Goal: Information Seeking & Learning: Learn about a topic

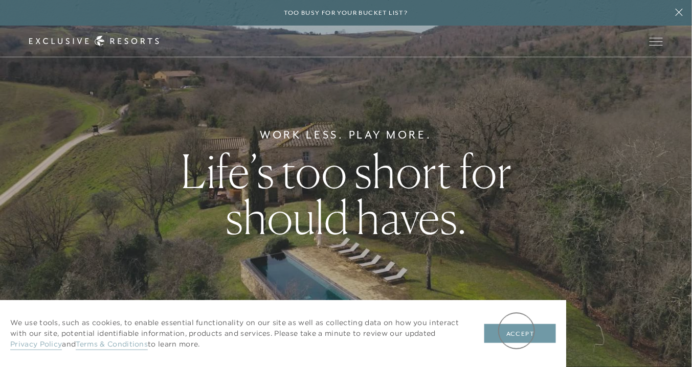
click at [517, 331] on button "Accept" at bounding box center [520, 333] width 72 height 19
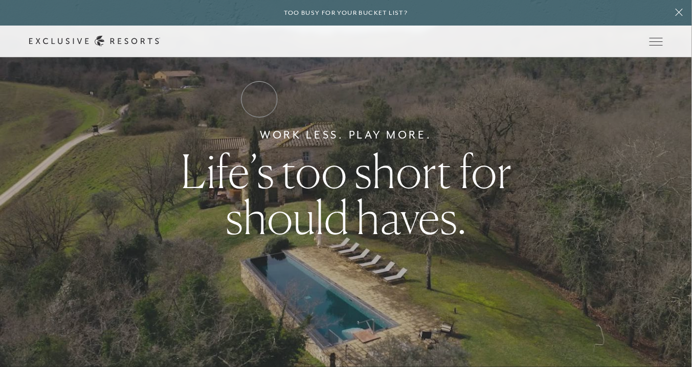
click at [0, 0] on link "Residence Collection" at bounding box center [0, 0] width 0 height 0
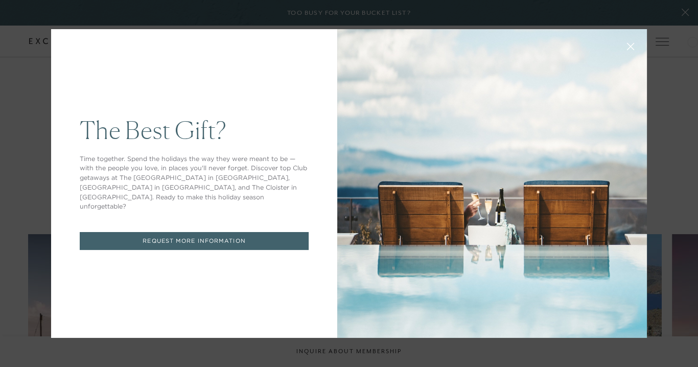
drag, startPoint x: 697, startPoint y: 16, endPoint x: 693, endPoint y: 47, distance: 30.4
click at [629, 43] on button at bounding box center [631, 45] width 25 height 25
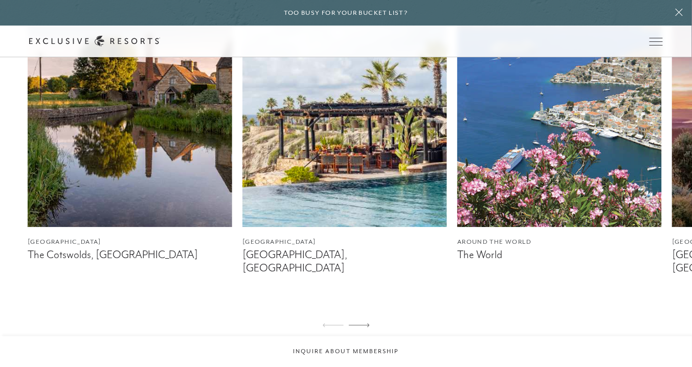
scroll to position [636, 0]
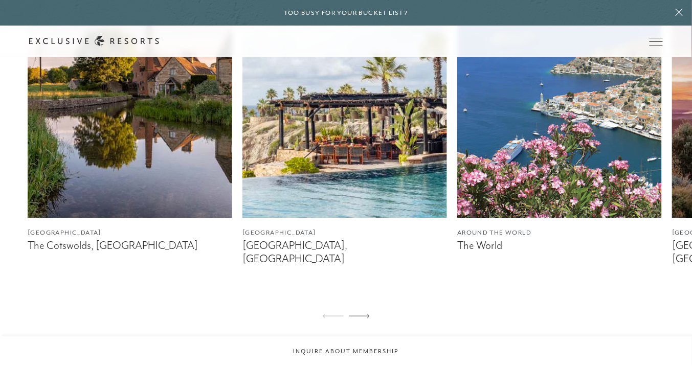
click at [296, 245] on figcaption "[GEOGRAPHIC_DATA], [GEOGRAPHIC_DATA]" at bounding box center [344, 252] width 204 height 26
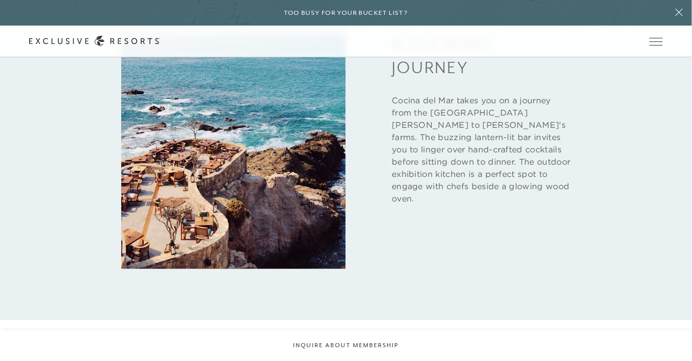
scroll to position [2207, 0]
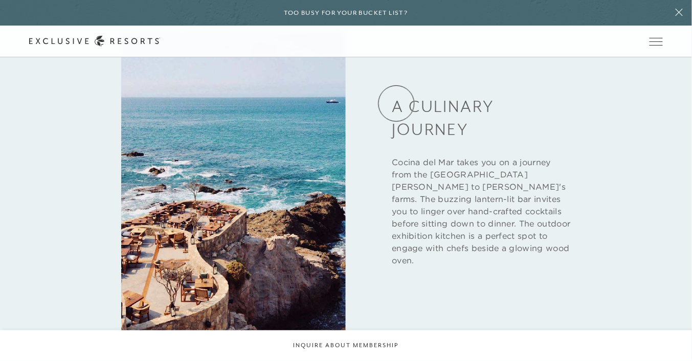
click at [0, 0] on link "Experience Collection" at bounding box center [0, 0] width 0 height 0
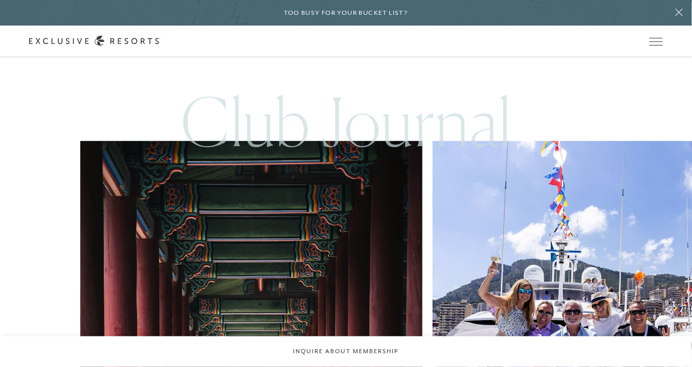
scroll to position [3548, 0]
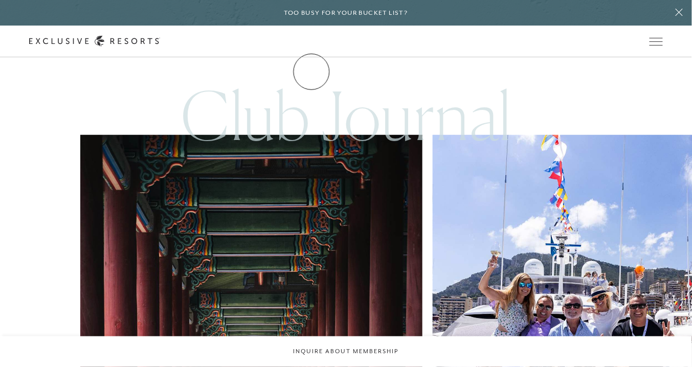
click at [0, 0] on link "How it works" at bounding box center [0, 0] width 0 height 0
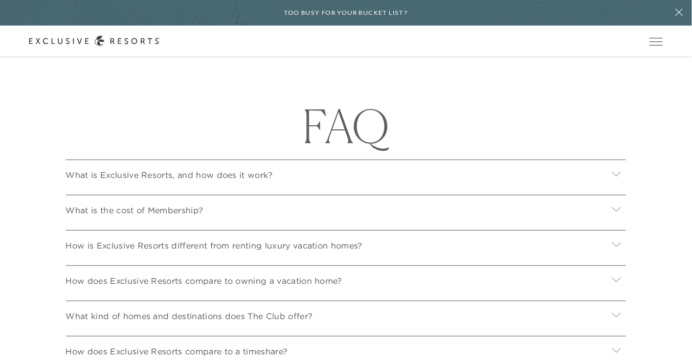
scroll to position [3448, 0]
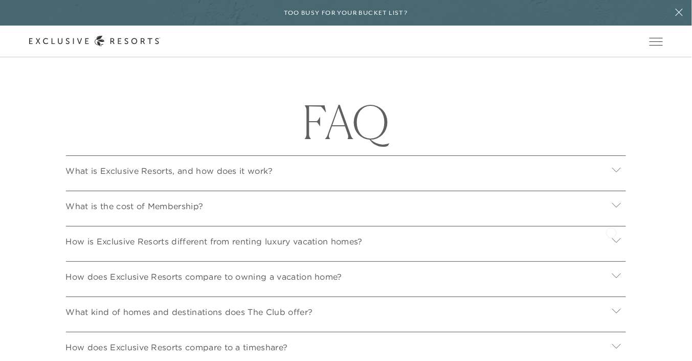
click at [611, 218] on div at bounding box center [616, 206] width 19 height 25
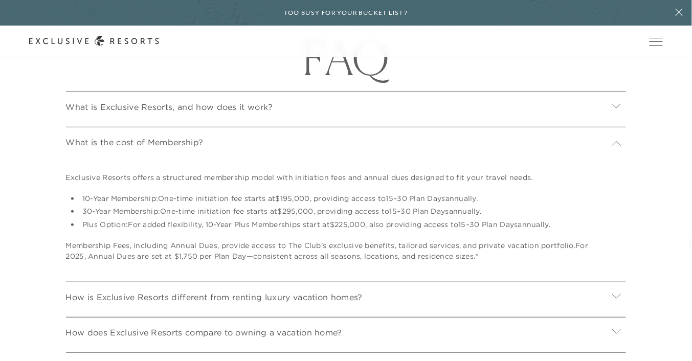
scroll to position [3516, 0]
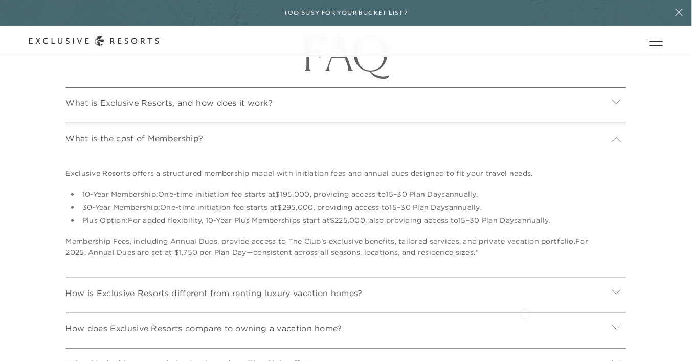
click at [524, 305] on div "How is Exclusive Resorts different from renting luxury vacation homes?" at bounding box center [346, 292] width 560 height 28
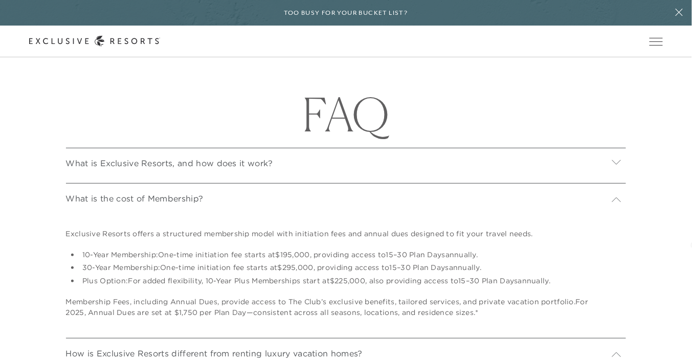
scroll to position [3434, 0]
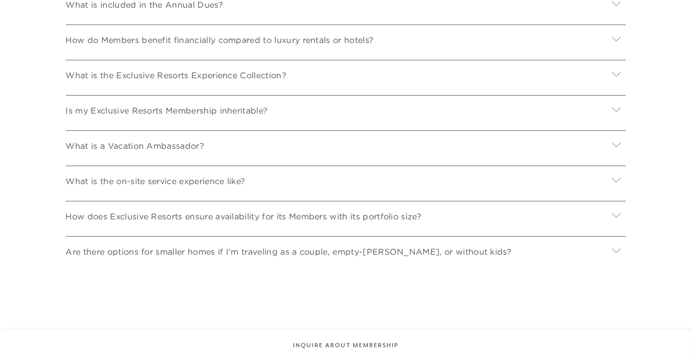
checkbox input "false"
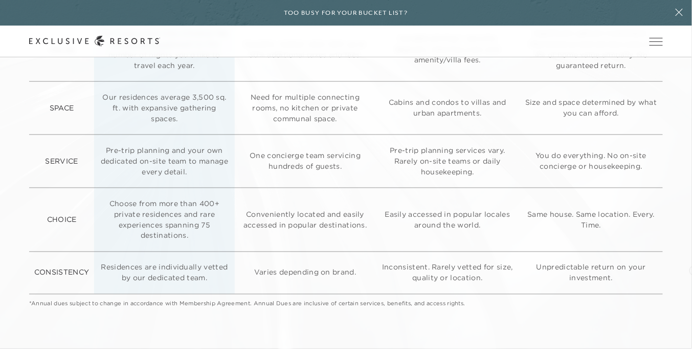
scroll to position [2642, 0]
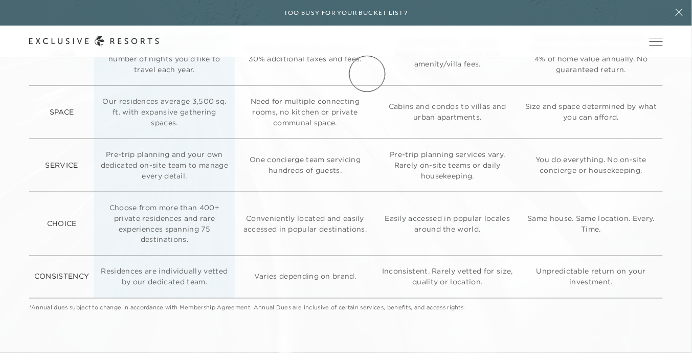
click at [0, 0] on link "Membership" at bounding box center [0, 0] width 0 height 0
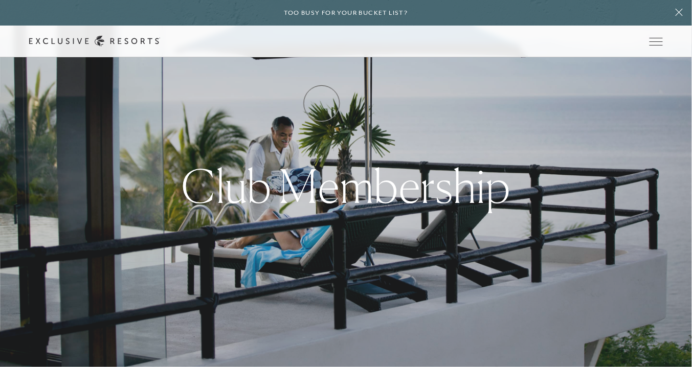
click at [0, 0] on link "How it works" at bounding box center [0, 0] width 0 height 0
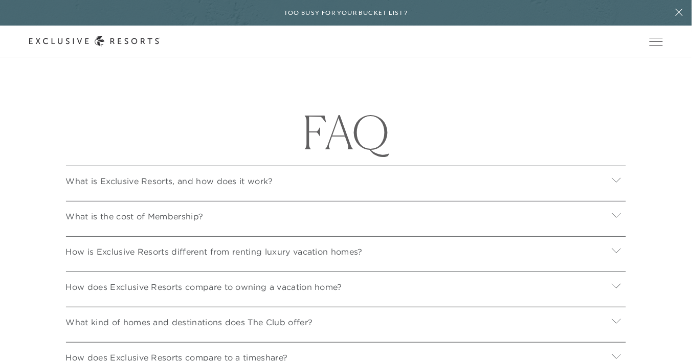
scroll to position [3417, 0]
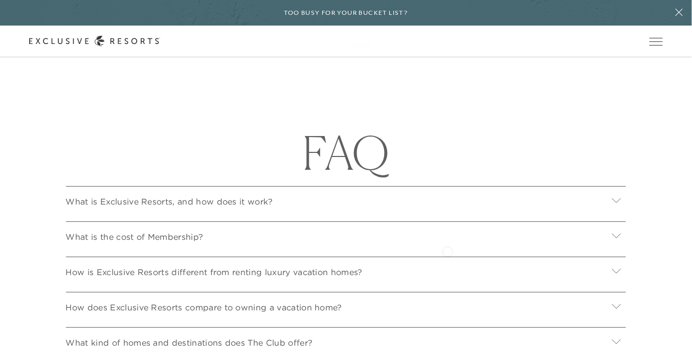
click at [445, 249] on div "What is the cost of Membership?" at bounding box center [346, 235] width 560 height 28
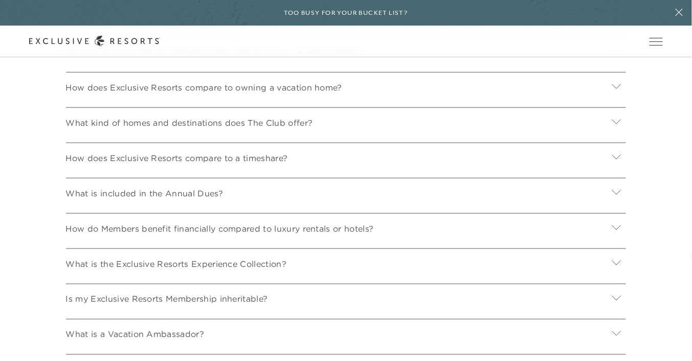
scroll to position [3761, 0]
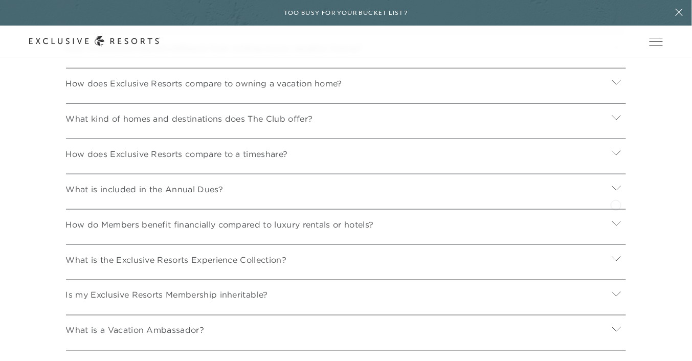
click at [615, 191] on icon at bounding box center [616, 188] width 9 height 5
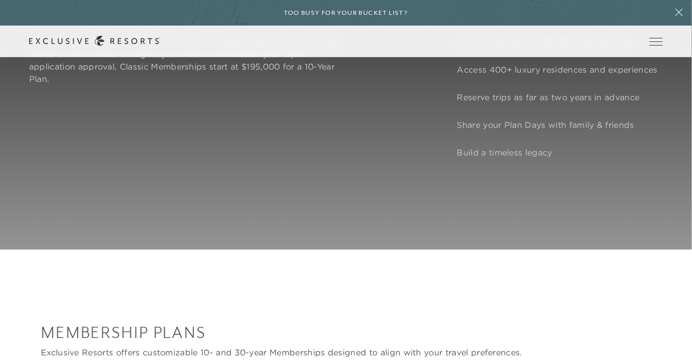
scroll to position [800, 0]
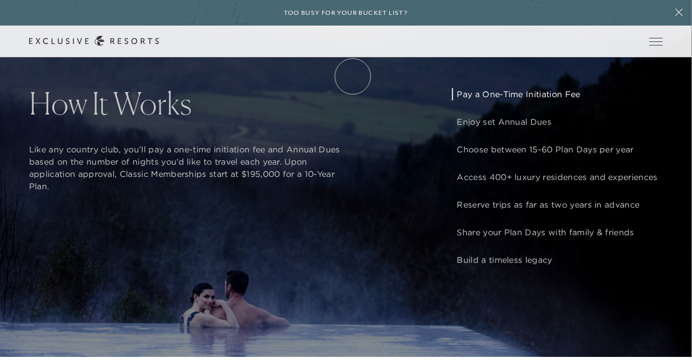
click at [0, 0] on link "Membership" at bounding box center [0, 0] width 0 height 0
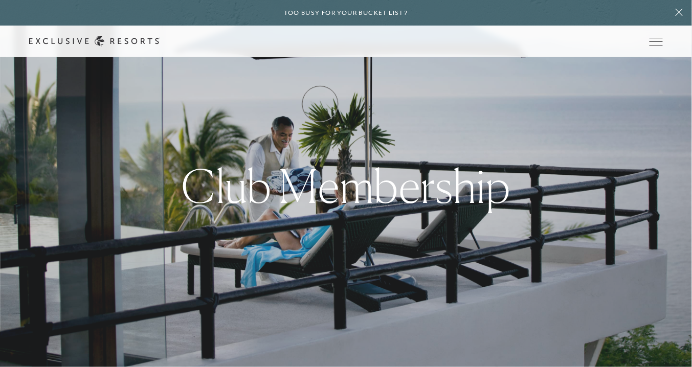
click at [0, 0] on link "How it works" at bounding box center [0, 0] width 0 height 0
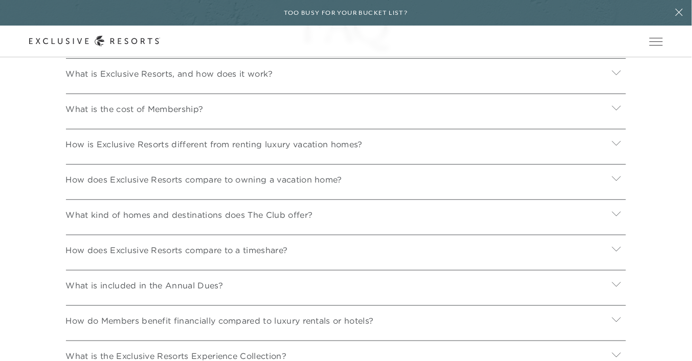
scroll to position [3565, 0]
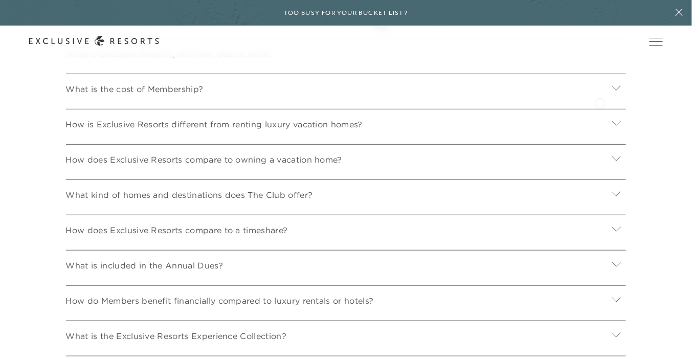
click at [600, 101] on div "What is the cost of Membership?" at bounding box center [346, 88] width 560 height 28
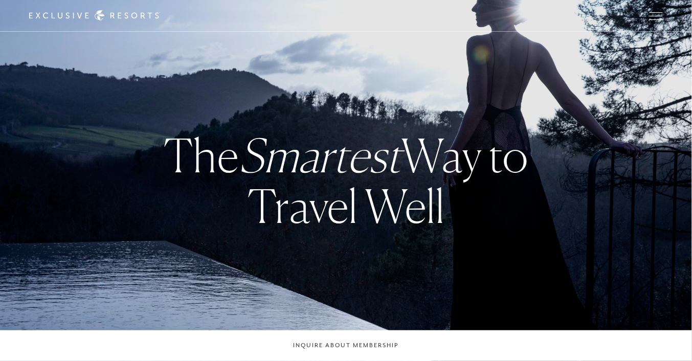
checkbox input "false"
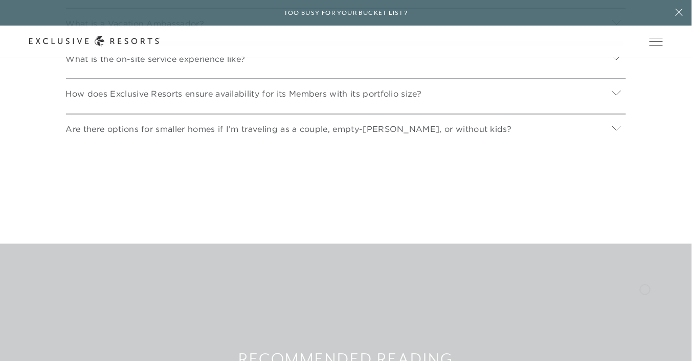
scroll to position [3952, 0]
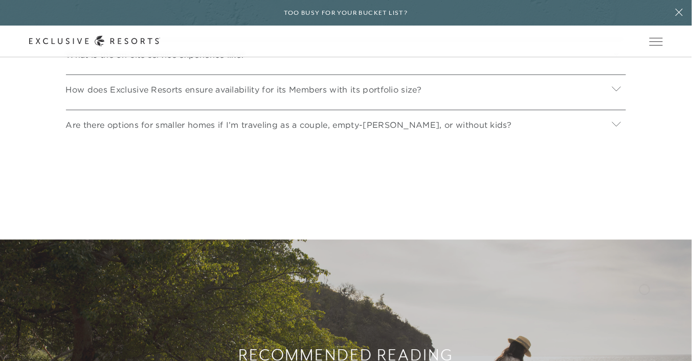
drag, startPoint x: 697, startPoint y: 18, endPoint x: 644, endPoint y: 288, distance: 275.0
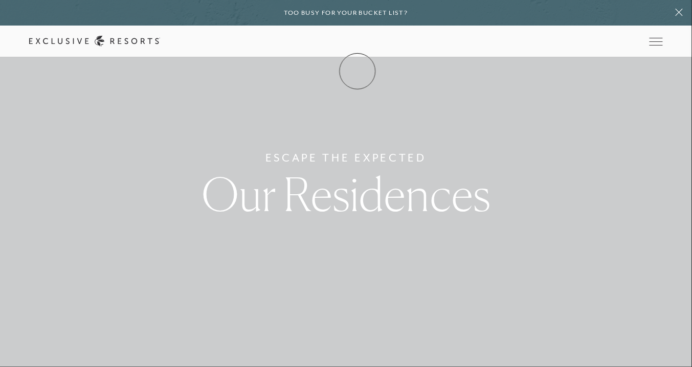
click at [0, 0] on link "Membership" at bounding box center [0, 0] width 0 height 0
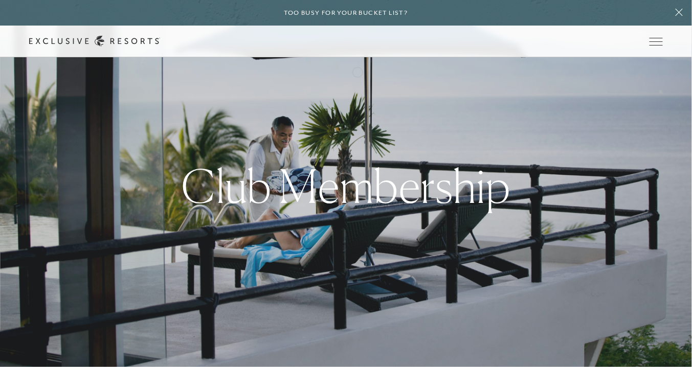
click at [0, 0] on link "Membership" at bounding box center [0, 0] width 0 height 0
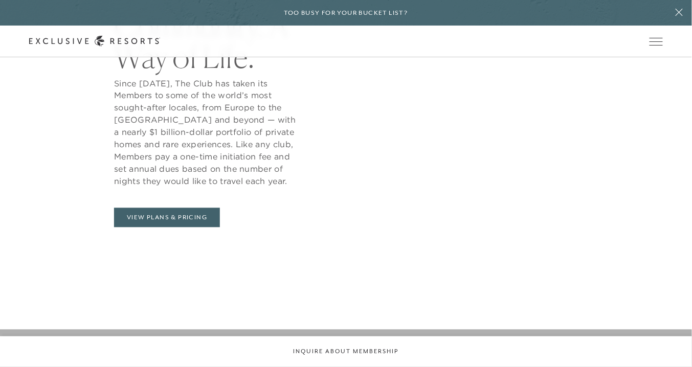
scroll to position [476, 0]
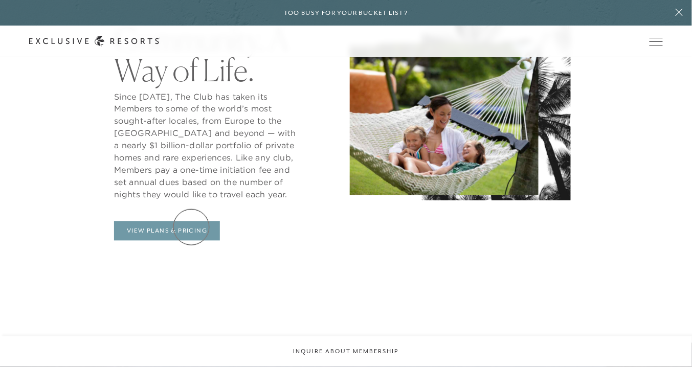
click at [191, 227] on link "View Plans & Pricing" at bounding box center [167, 230] width 106 height 19
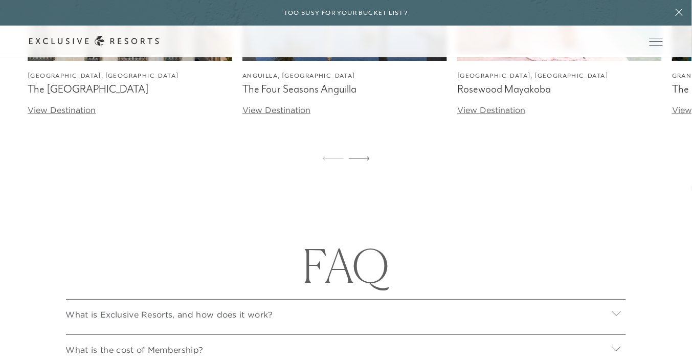
scroll to position [3389, 0]
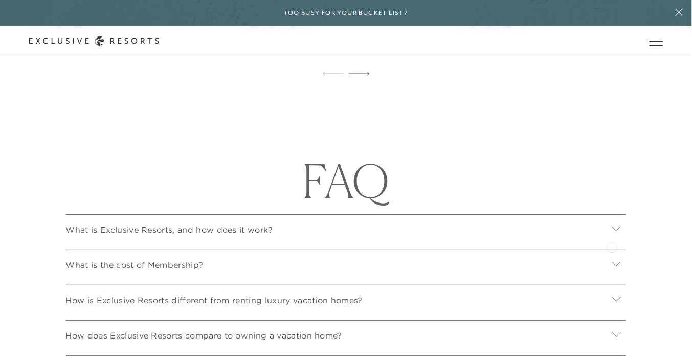
click at [611, 234] on icon at bounding box center [616, 229] width 10 height 10
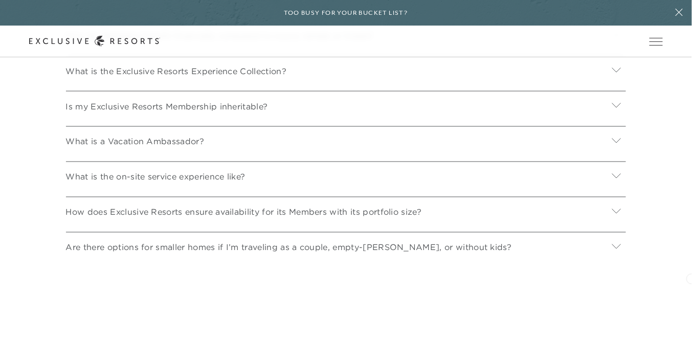
scroll to position [3913, 0]
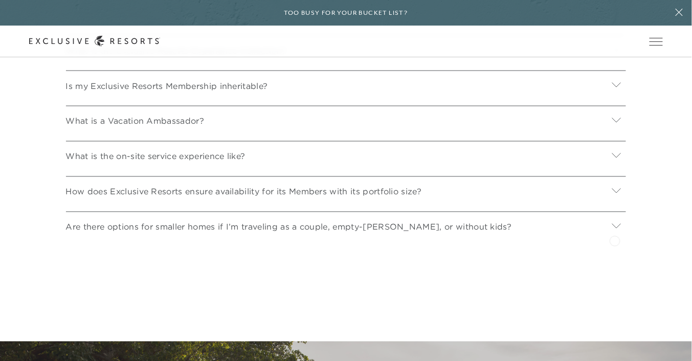
click at [614, 229] on icon at bounding box center [616, 226] width 9 height 5
click at [614, 231] on icon at bounding box center [616, 226] width 10 height 10
click at [614, 229] on icon at bounding box center [616, 226] width 9 height 5
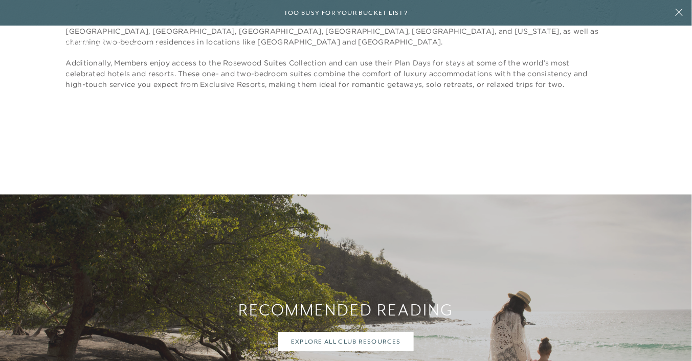
scroll to position [0, 0]
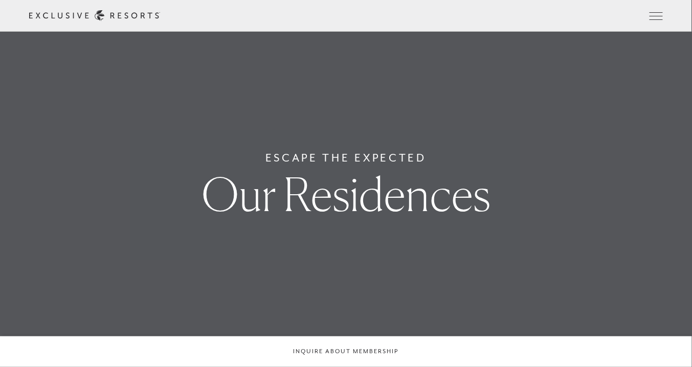
click at [0, 0] on link "Residence Collection" at bounding box center [0, 0] width 0 height 0
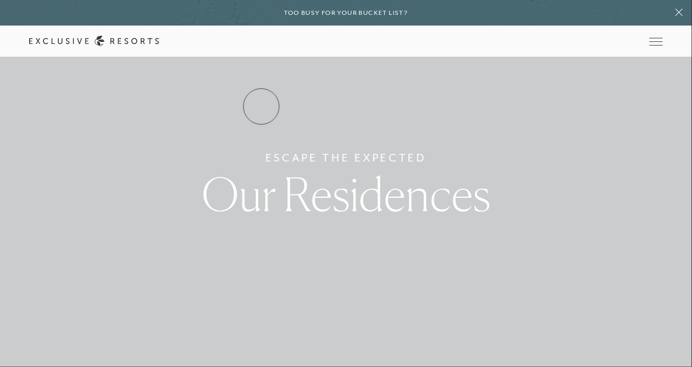
click at [0, 0] on link "Residence Collection" at bounding box center [0, 0] width 0 height 0
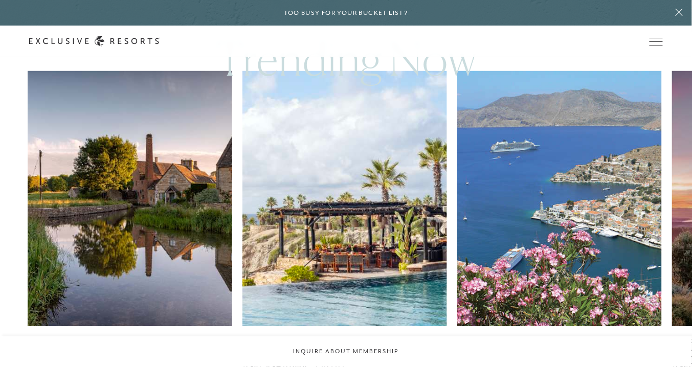
scroll to position [541, 0]
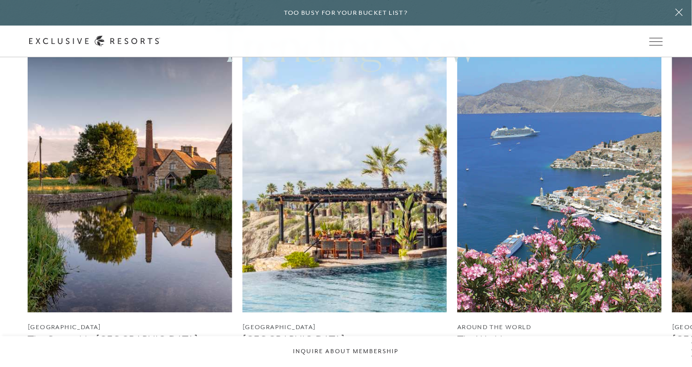
click at [136, 185] on img at bounding box center [130, 185] width 204 height 256
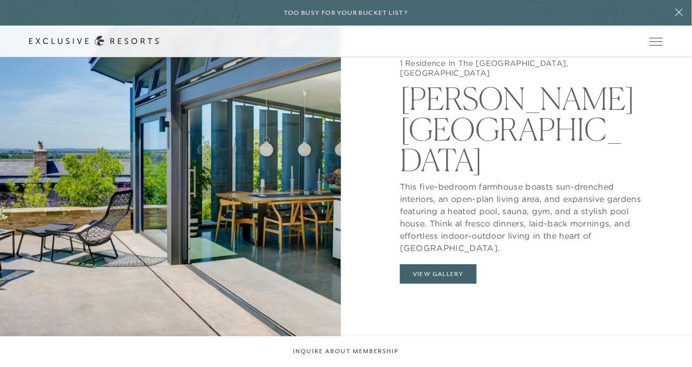
scroll to position [994, 0]
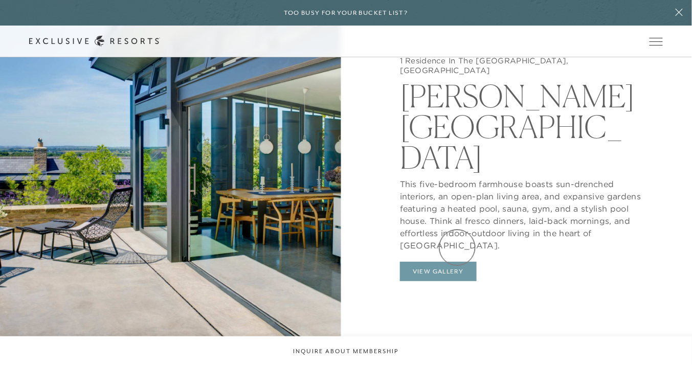
click at [457, 262] on button "View Gallery" at bounding box center [438, 271] width 77 height 19
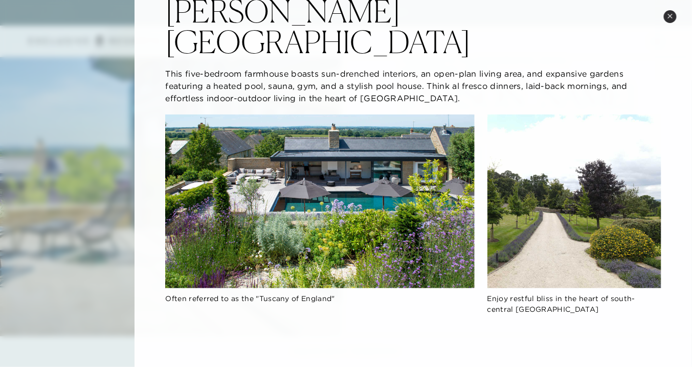
scroll to position [0, 0]
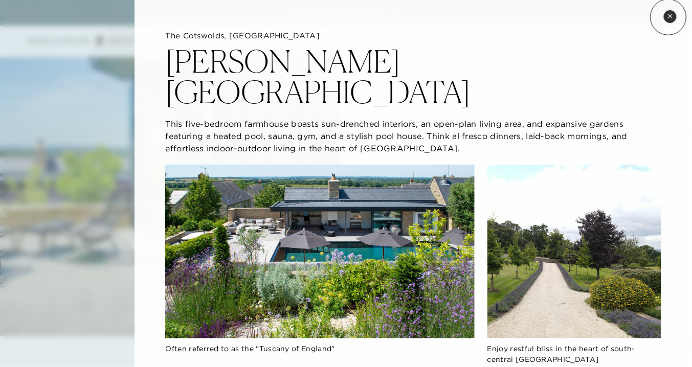
click at [668, 17] on icon at bounding box center [670, 16] width 6 height 6
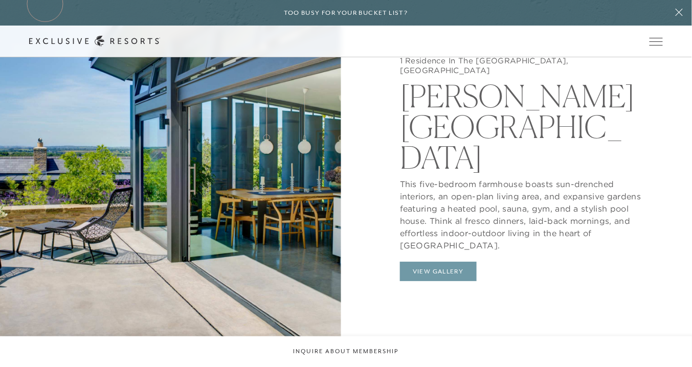
scroll to position [541, 0]
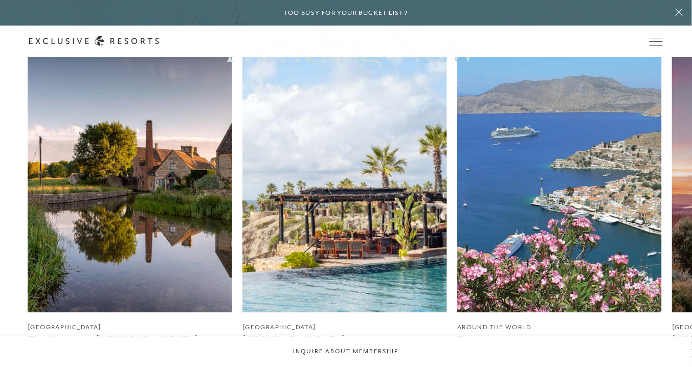
click at [333, 224] on img at bounding box center [344, 185] width 204 height 256
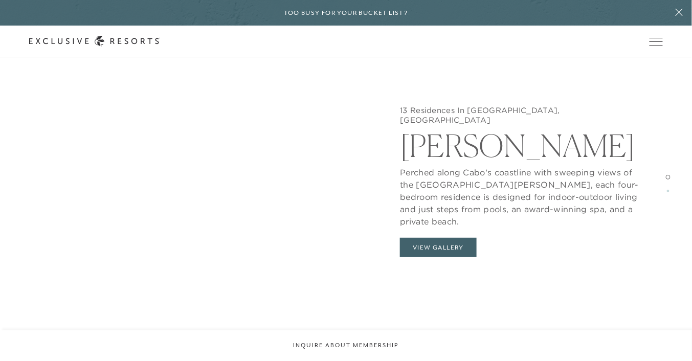
scroll to position [1040, 0]
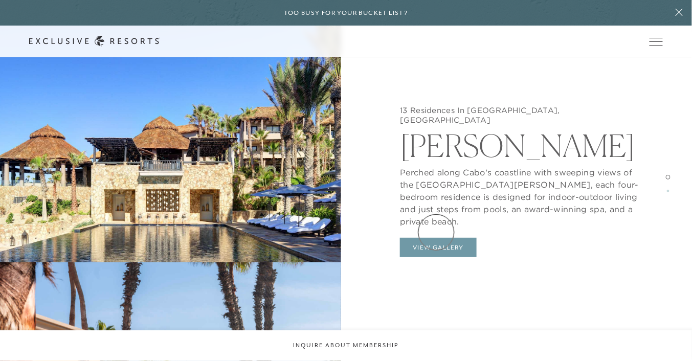
click at [436, 238] on button "View Gallery" at bounding box center [438, 247] width 77 height 19
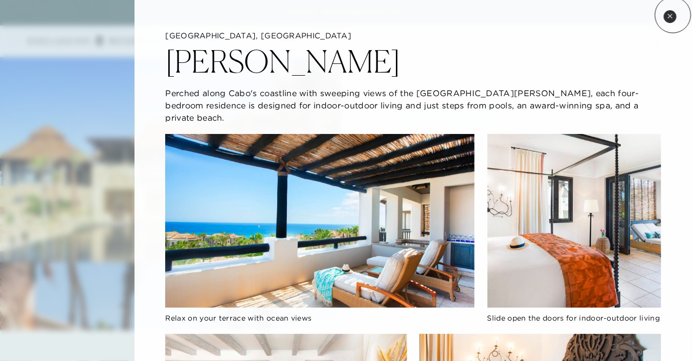
click at [673, 15] on button "Close quickview" at bounding box center [670, 16] width 13 height 13
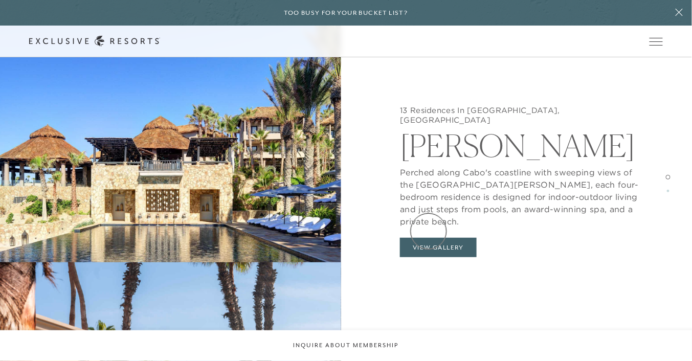
click at [428, 238] on button "View Gallery" at bounding box center [438, 247] width 77 height 19
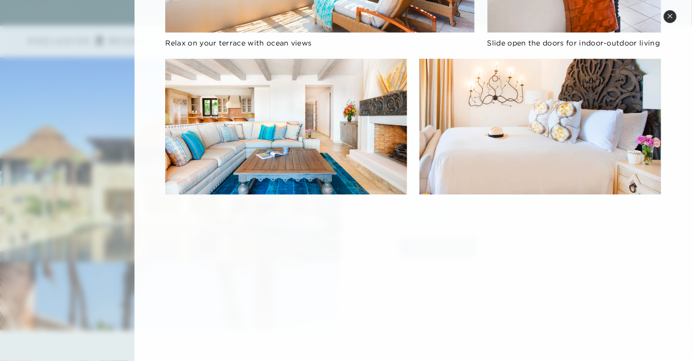
scroll to position [0, 0]
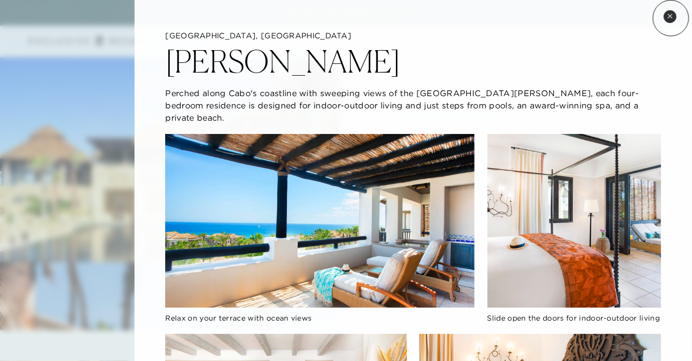
click at [671, 18] on icon at bounding box center [670, 16] width 6 height 6
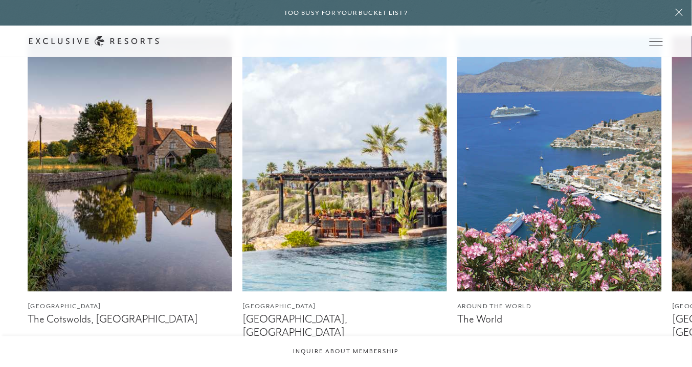
scroll to position [553, 0]
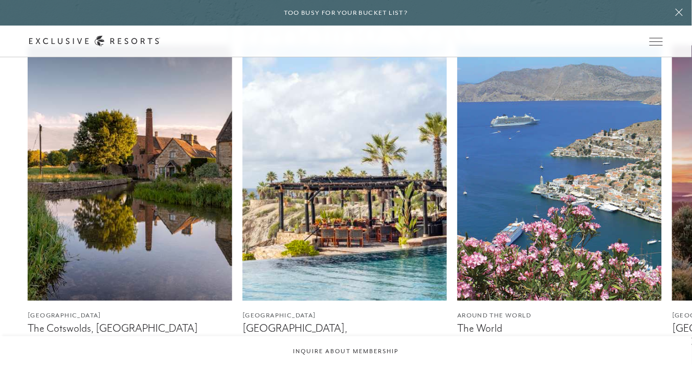
click at [535, 200] on img at bounding box center [559, 173] width 204 height 256
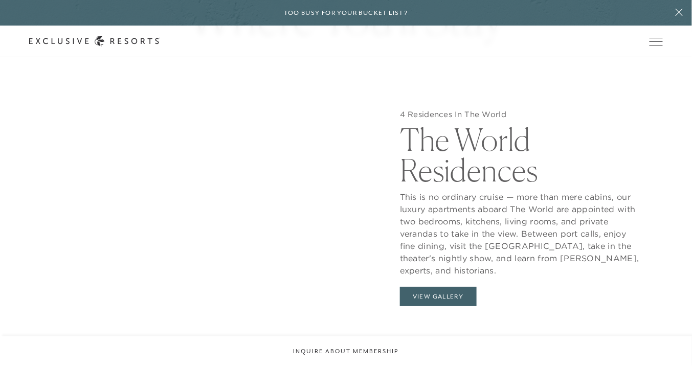
scroll to position [975, 0]
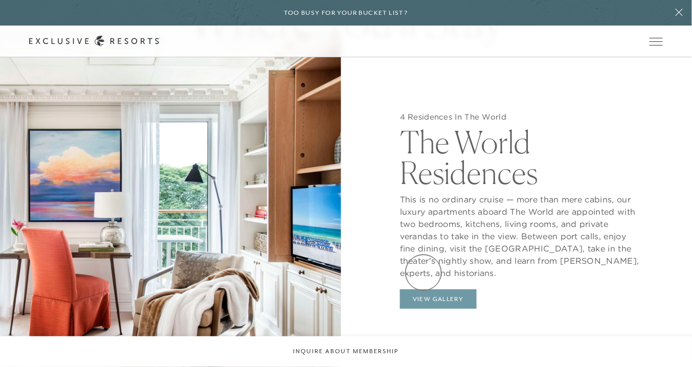
click at [423, 289] on button "View Gallery" at bounding box center [438, 298] width 77 height 19
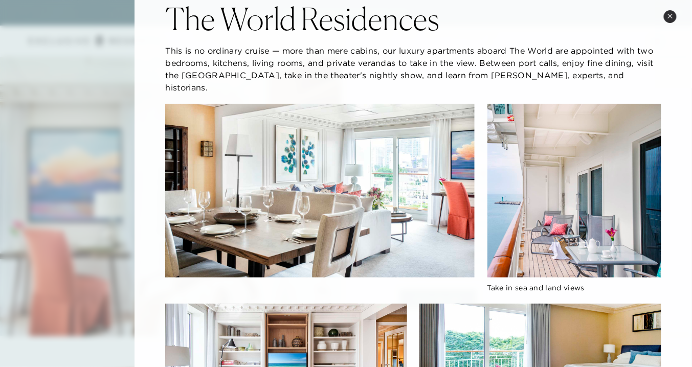
scroll to position [0, 0]
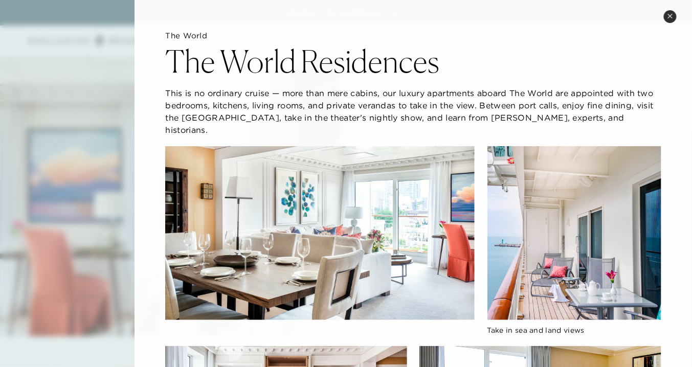
click at [671, 20] on button "Close quickview" at bounding box center [670, 16] width 13 height 13
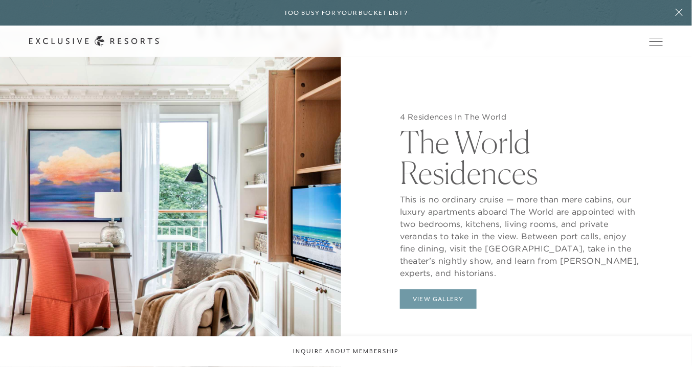
scroll to position [553, 0]
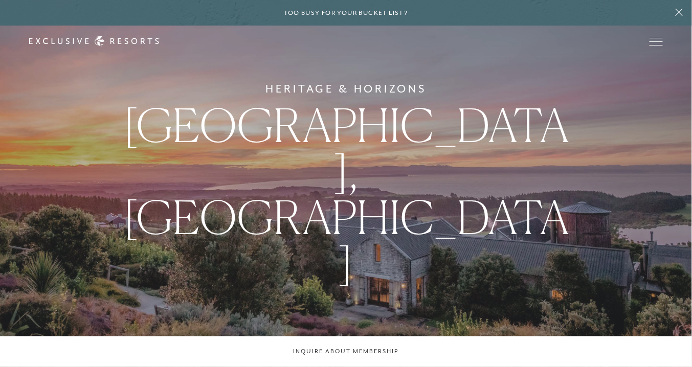
drag, startPoint x: 677, startPoint y: 200, endPoint x: 529, endPoint y: 202, distance: 148.3
click at [529, 202] on div "Heritage & Horizons Hawke's Bay, New Zealand" at bounding box center [346, 183] width 692 height 367
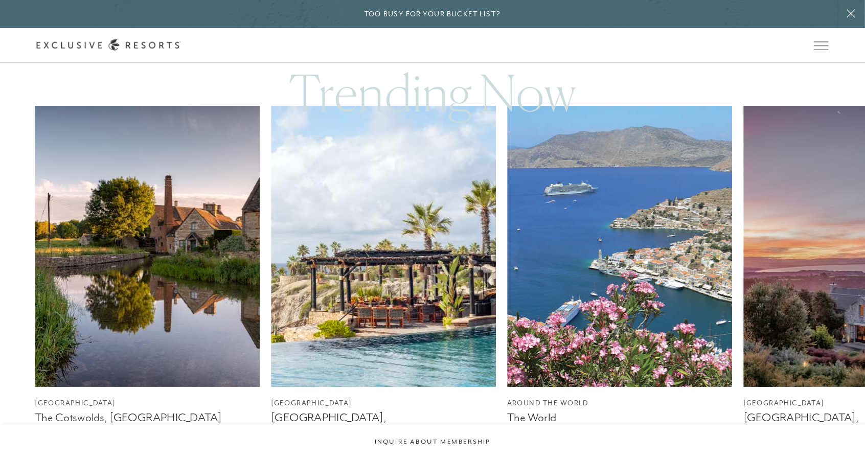
scroll to position [546, 0]
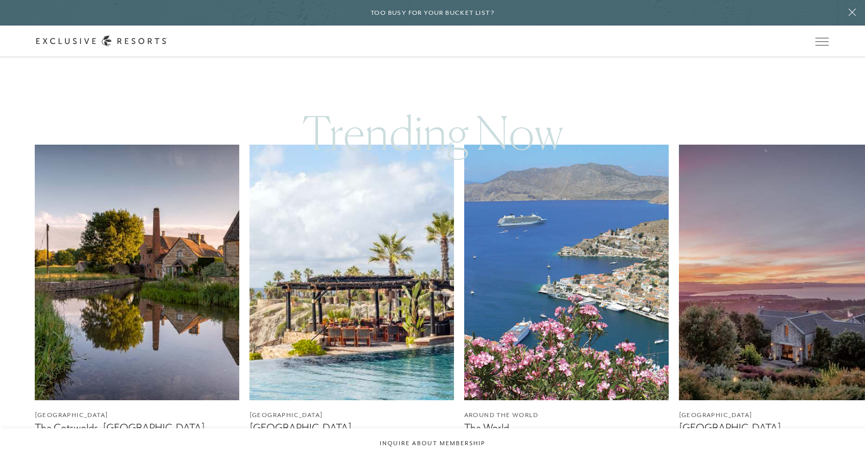
drag, startPoint x: 687, startPoint y: 0, endPoint x: 615, endPoint y: 457, distance: 462.2
click at [615, 367] on div "England The Cotswolds, England Mexico Los Cabos, Mexico Around the World The Wo…" at bounding box center [432, 328] width 865 height 367
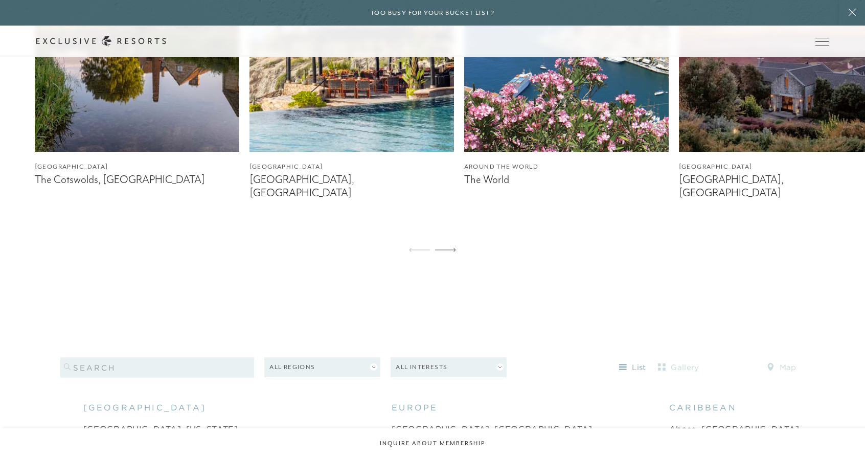
scroll to position [800, 0]
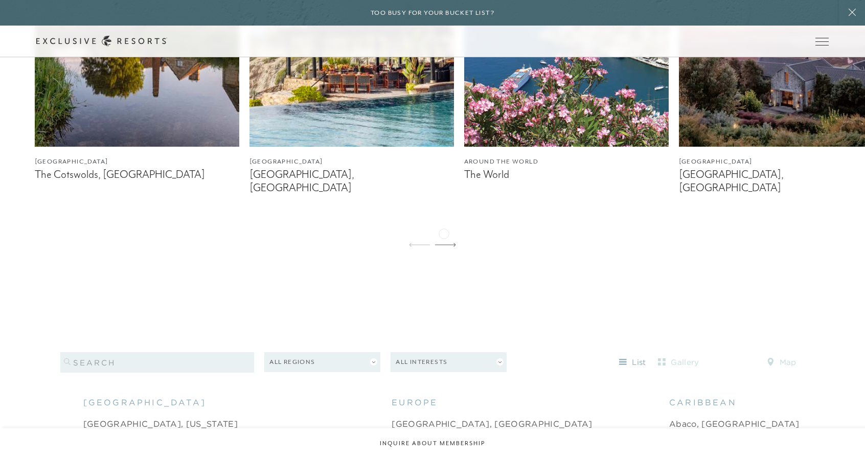
click at [444, 243] on icon at bounding box center [445, 245] width 21 height 4
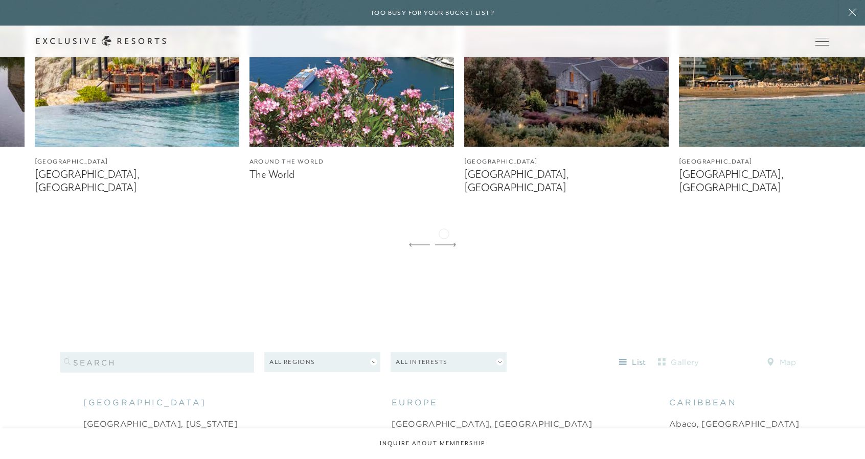
click at [444, 243] on icon at bounding box center [445, 245] width 21 height 4
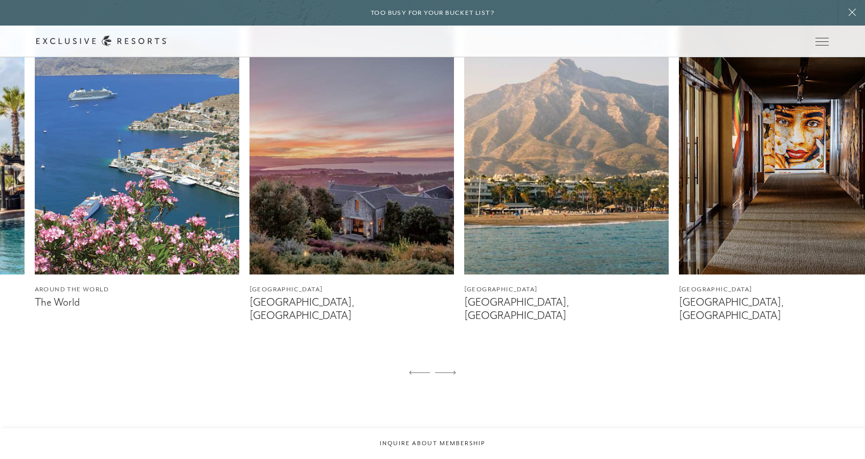
scroll to position [681, 0]
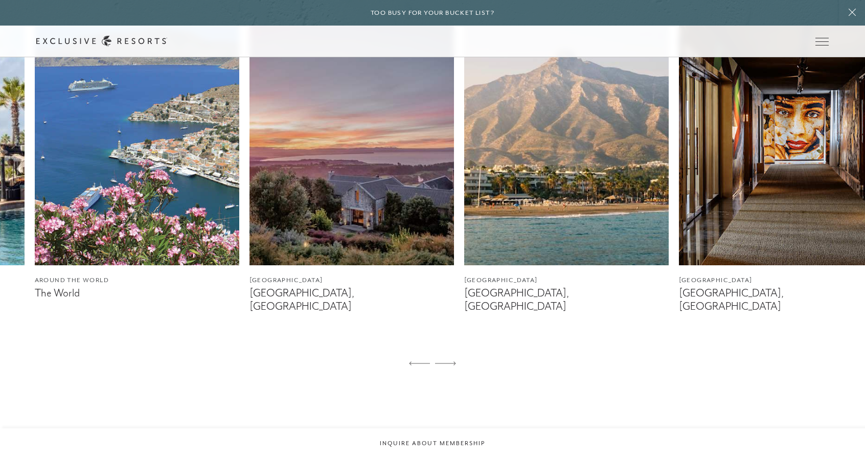
click at [577, 203] on img at bounding box center [566, 138] width 204 height 256
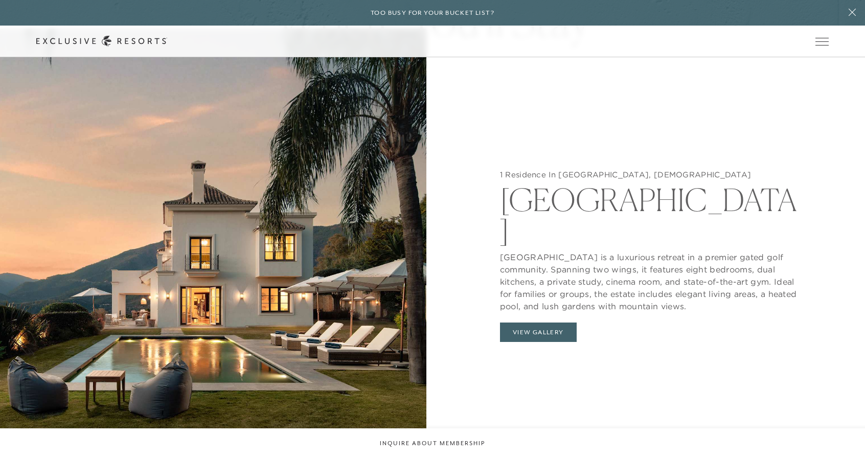
scroll to position [1098, 0]
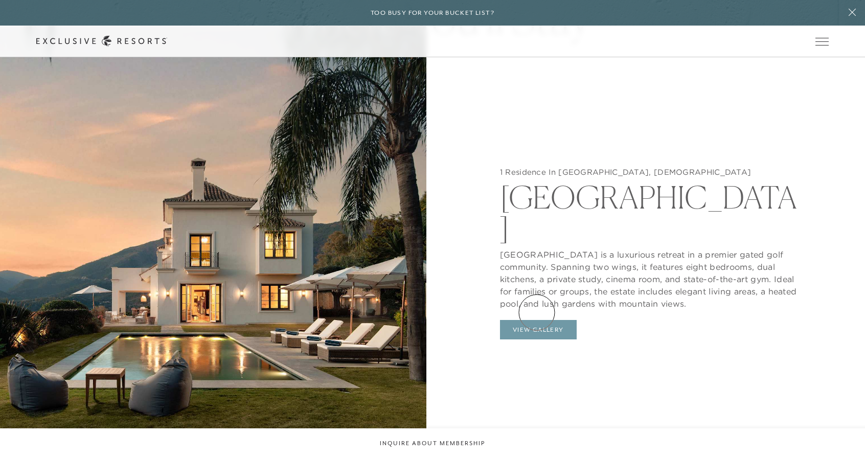
click at [537, 320] on button "View Gallery" at bounding box center [538, 329] width 77 height 19
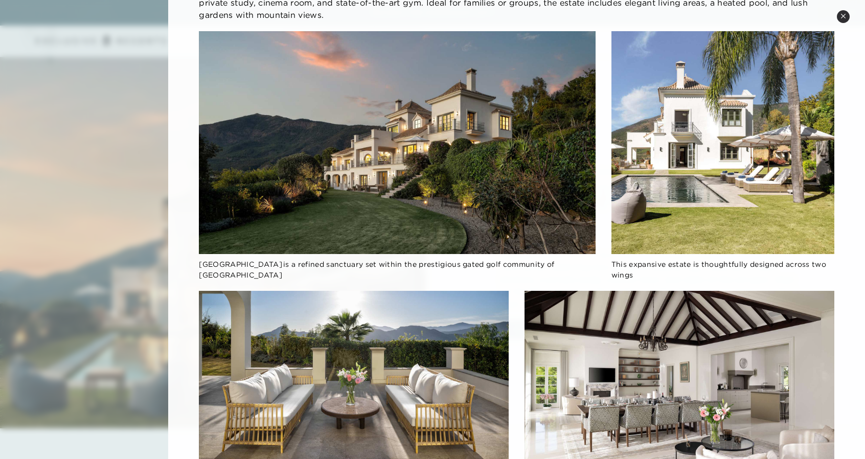
scroll to position [0, 0]
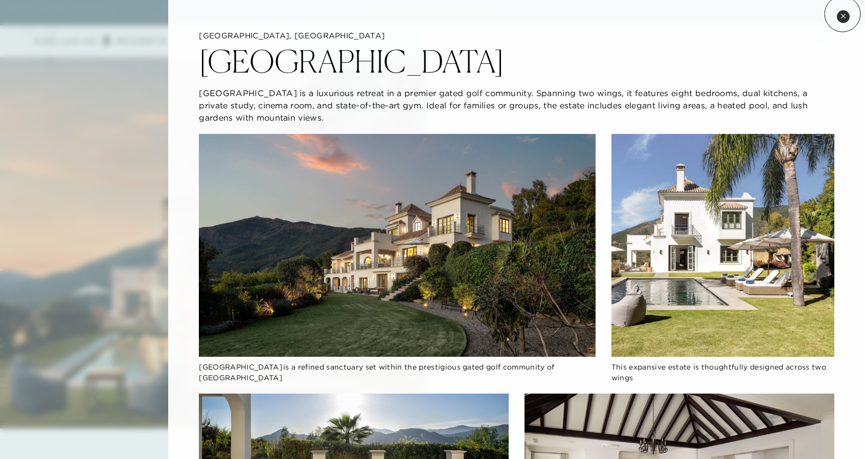
click at [691, 14] on icon at bounding box center [843, 16] width 6 height 6
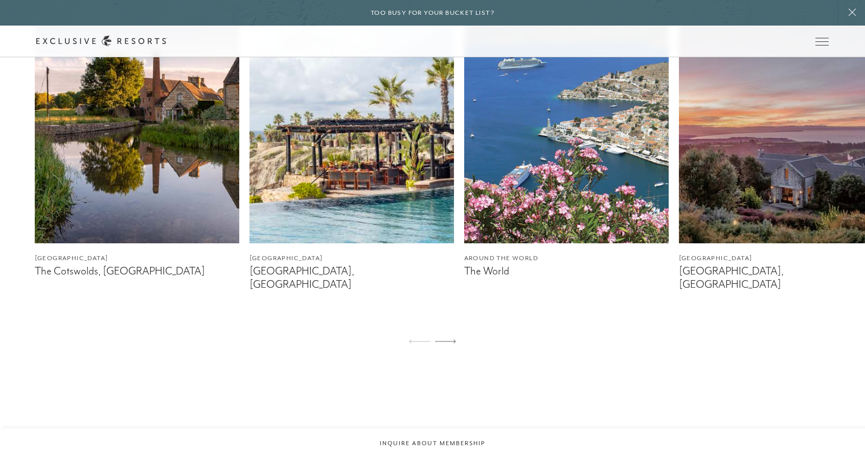
scroll to position [693, 0]
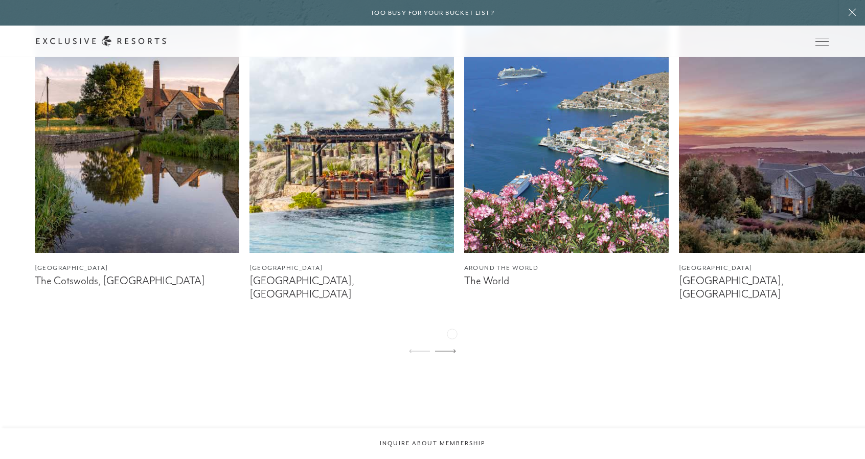
click at [452, 339] on div at bounding box center [445, 351] width 21 height 25
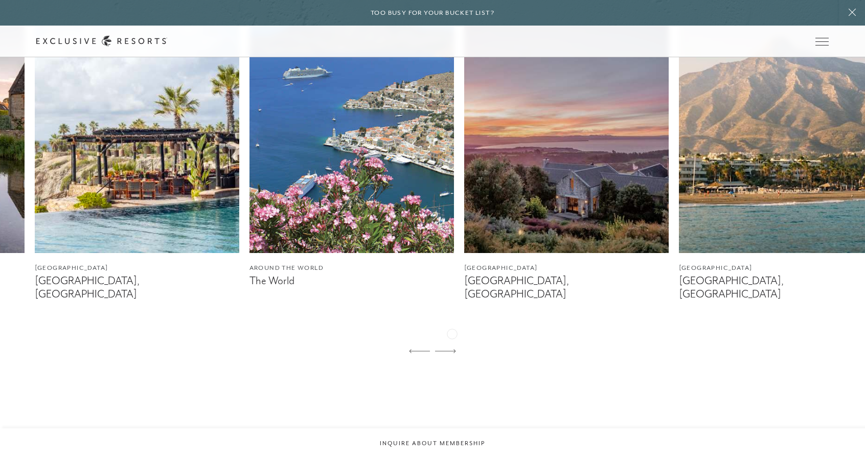
click at [452, 339] on div at bounding box center [445, 351] width 21 height 25
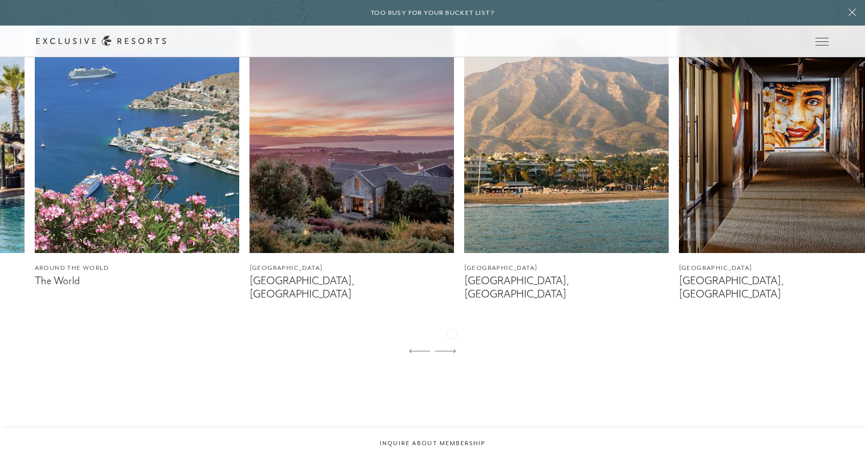
click at [452, 339] on div at bounding box center [445, 351] width 21 height 25
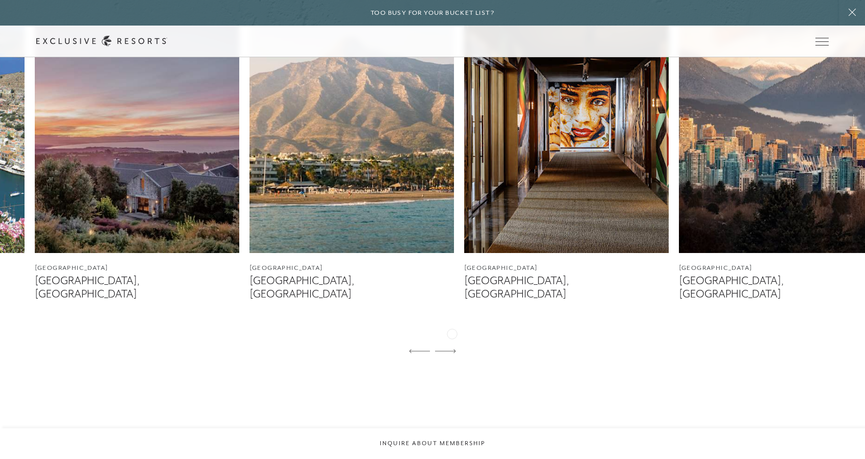
click at [452, 339] on div at bounding box center [445, 351] width 21 height 25
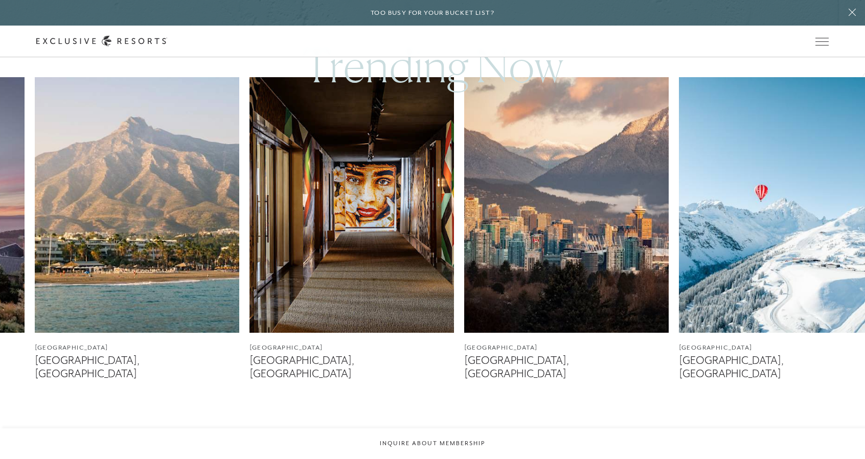
scroll to position [619, 0]
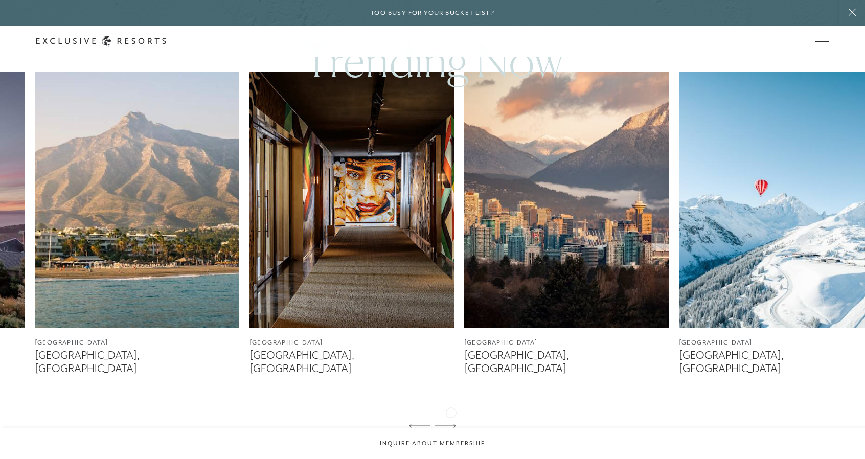
click at [451, 367] on icon at bounding box center [445, 426] width 21 height 4
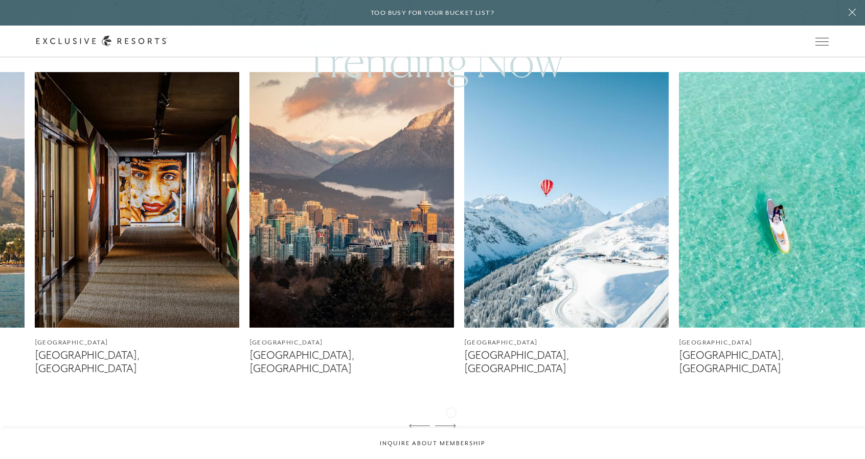
click at [451, 367] on icon at bounding box center [445, 426] width 21 height 4
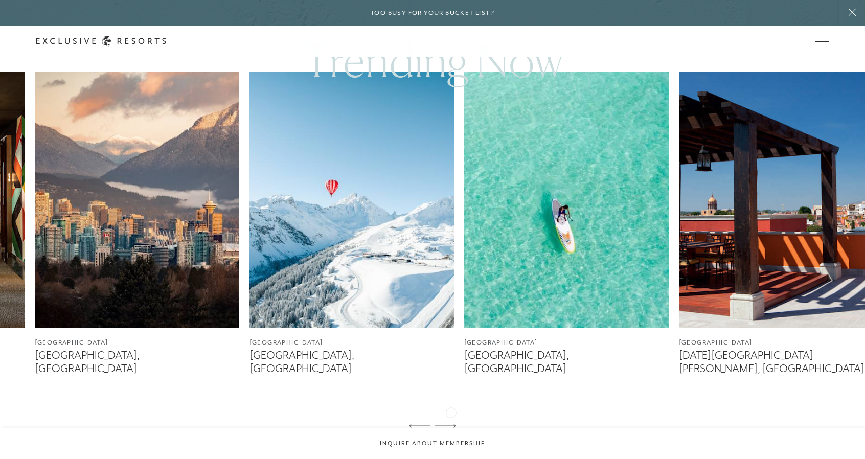
click at [451, 367] on icon at bounding box center [445, 426] width 21 height 4
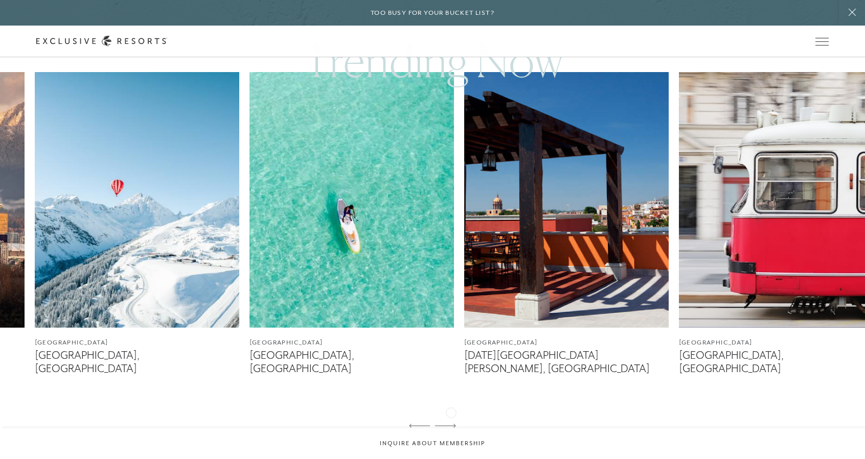
click at [451, 367] on icon at bounding box center [445, 426] width 21 height 4
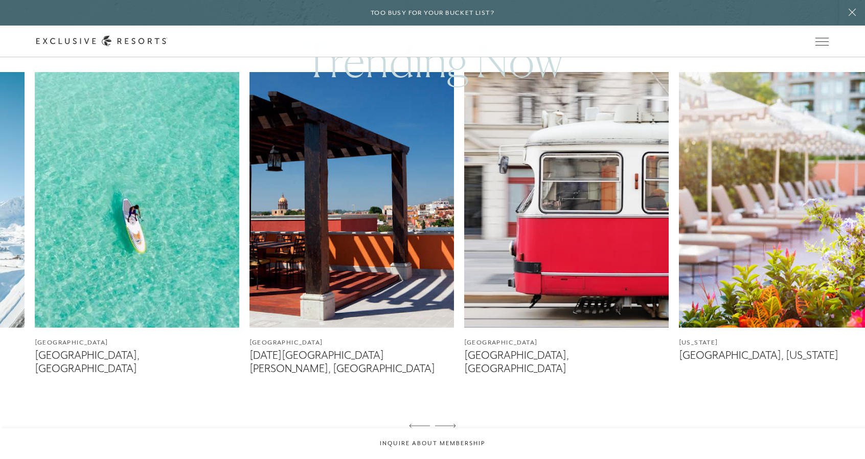
click at [451, 367] on icon at bounding box center [445, 426] width 21 height 4
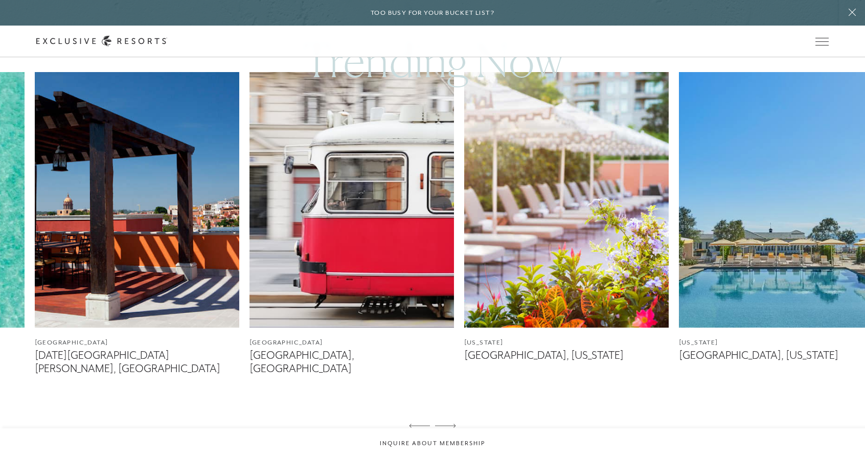
click at [451, 367] on icon at bounding box center [445, 426] width 21 height 4
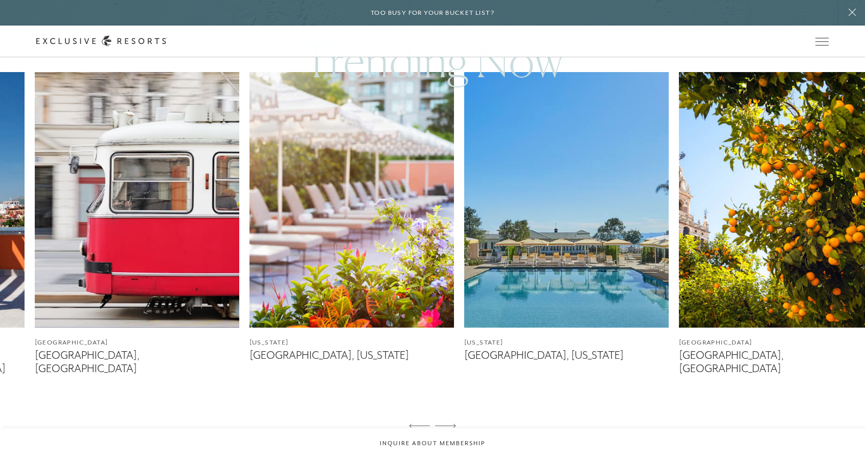
click at [451, 367] on icon at bounding box center [445, 426] width 21 height 4
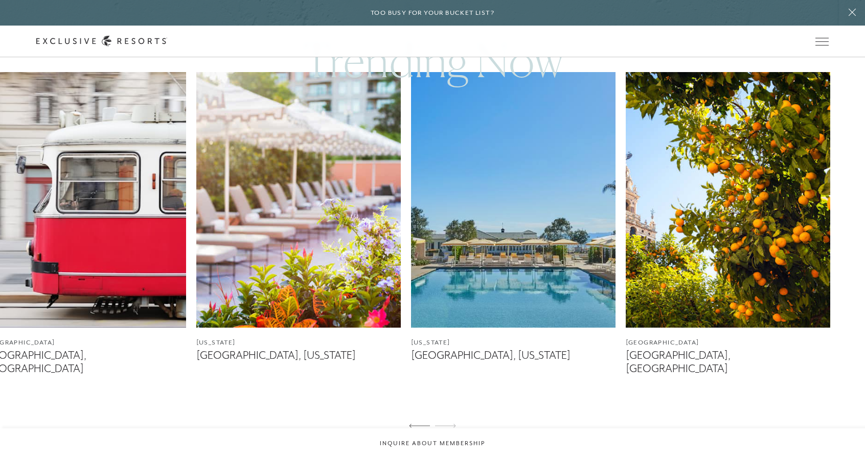
click at [451, 367] on icon at bounding box center [445, 426] width 21 height 4
click at [412, 367] on icon at bounding box center [419, 426] width 21 height 4
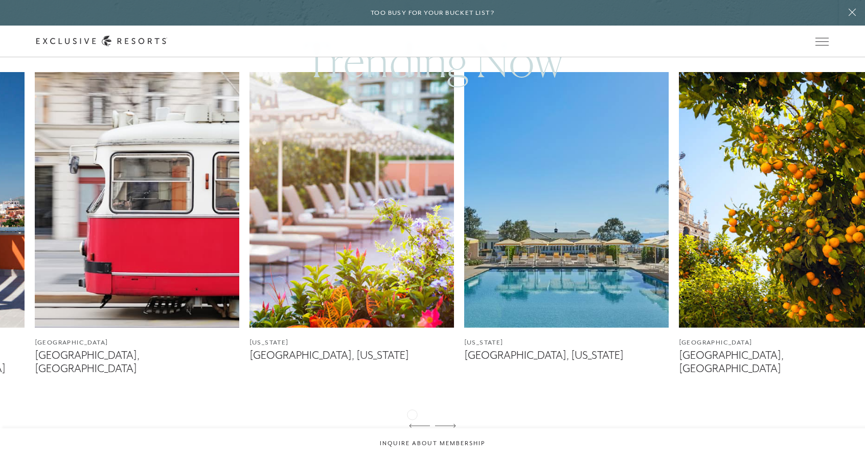
click at [412, 367] on icon at bounding box center [419, 426] width 21 height 4
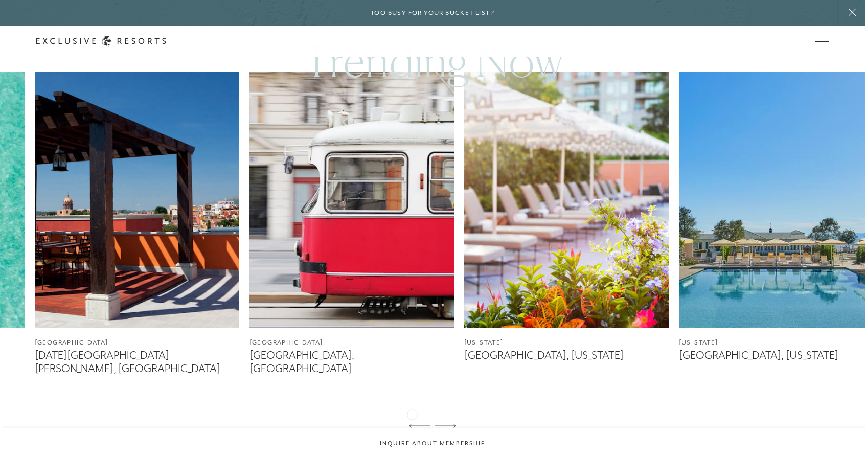
click at [412, 367] on icon at bounding box center [419, 426] width 21 height 4
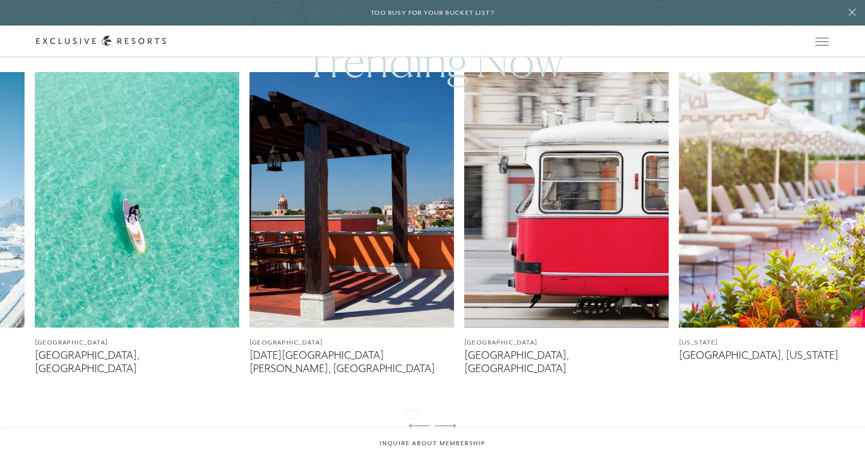
click at [412, 367] on icon at bounding box center [419, 426] width 21 height 4
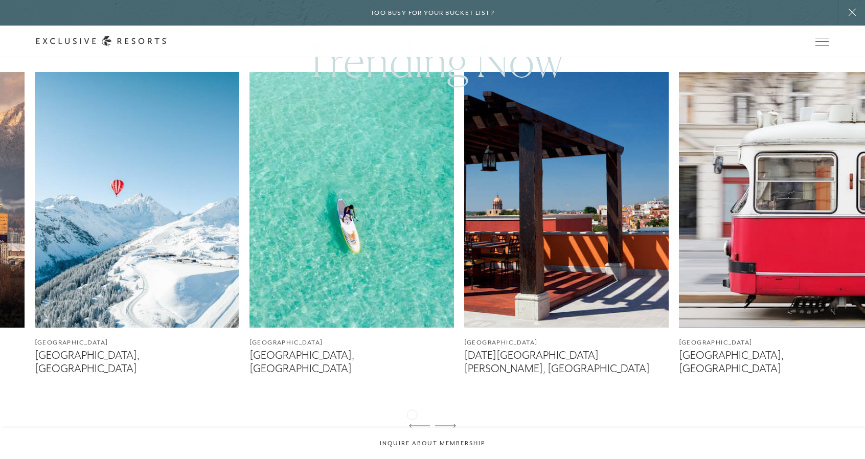
click at [412, 367] on icon at bounding box center [419, 426] width 21 height 4
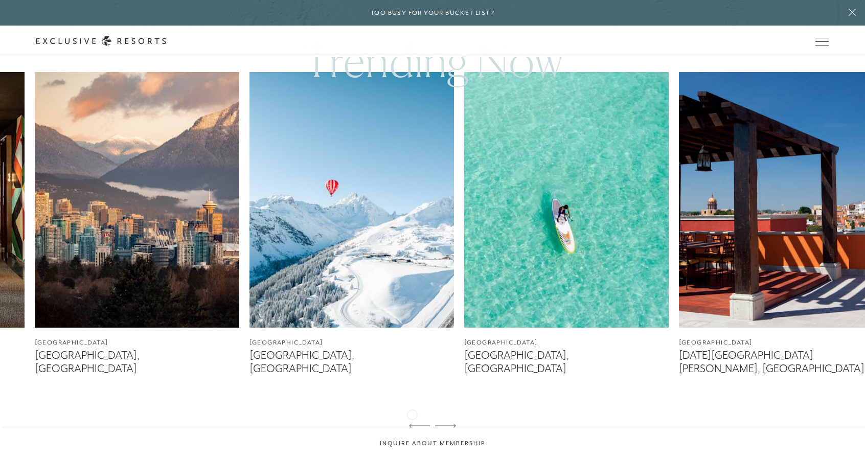
click at [412, 367] on icon at bounding box center [419, 426] width 21 height 4
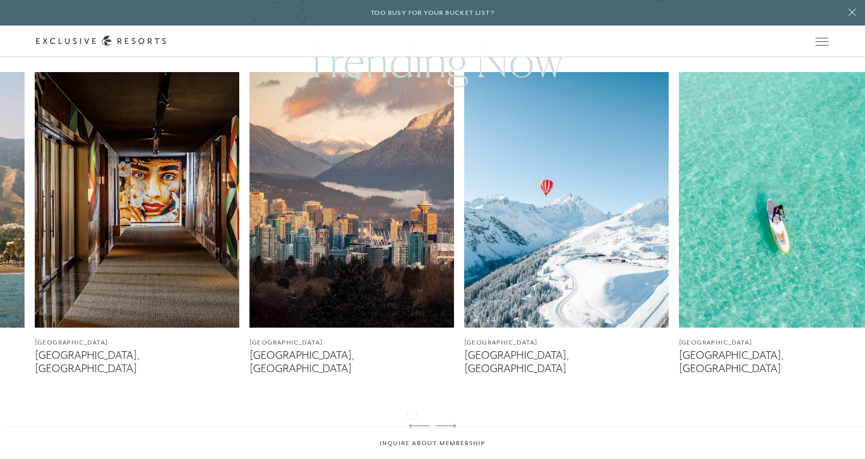
click at [412, 367] on icon at bounding box center [419, 426] width 21 height 4
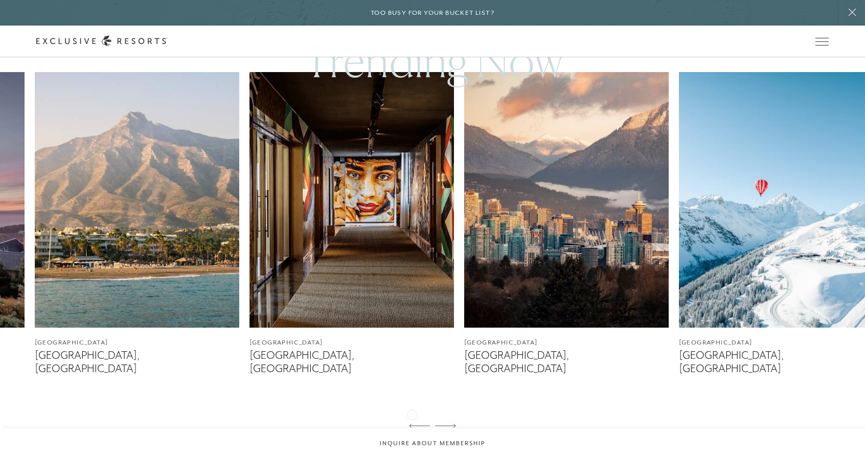
click at [412, 367] on icon at bounding box center [419, 426] width 21 height 4
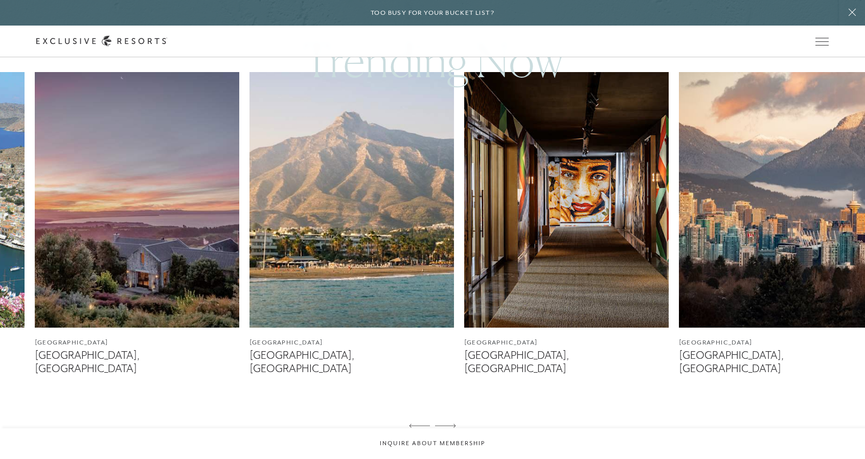
click at [412, 367] on icon at bounding box center [419, 426] width 21 height 4
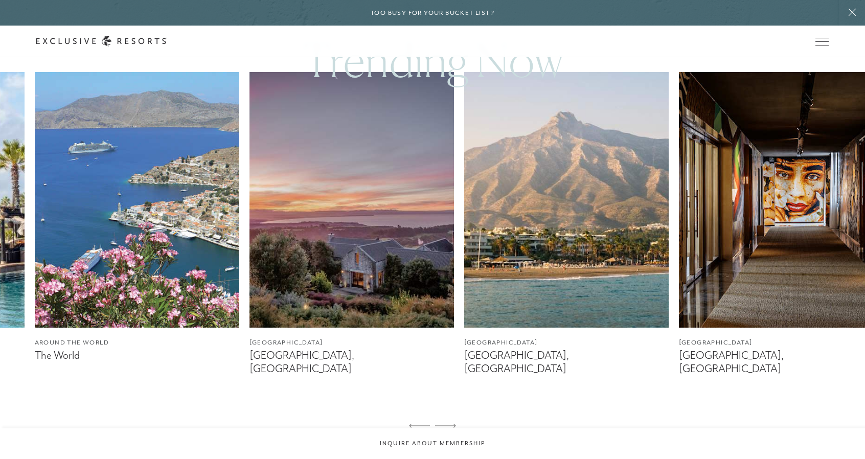
click at [412, 367] on icon at bounding box center [419, 426] width 21 height 4
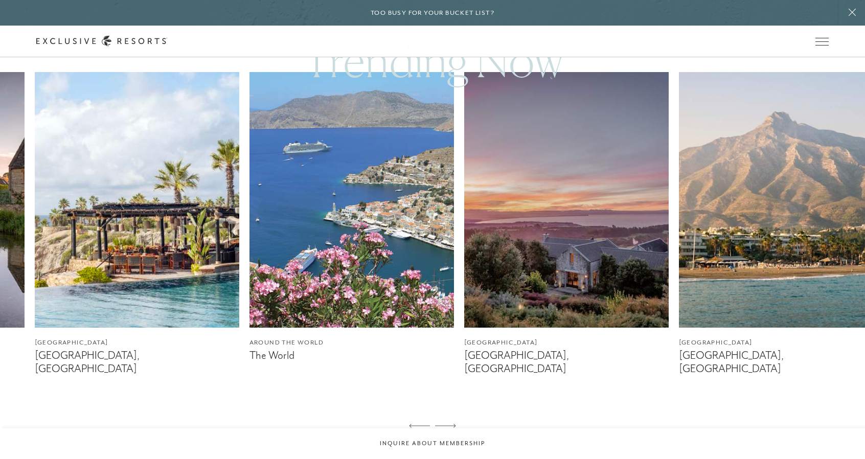
click at [412, 367] on icon at bounding box center [419, 426] width 21 height 4
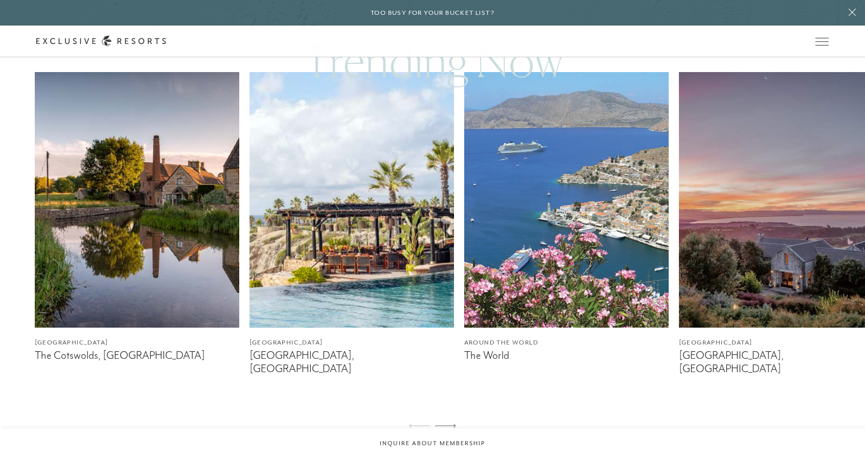
click at [412, 367] on icon at bounding box center [419, 426] width 21 height 4
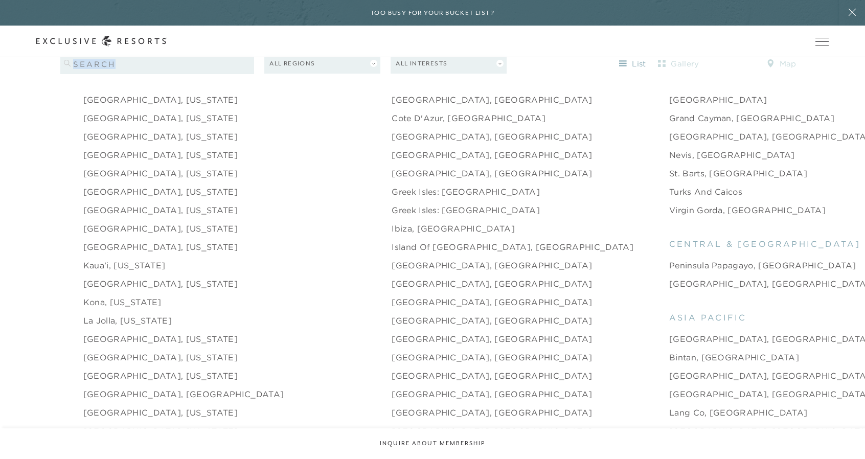
scroll to position [1165, 0]
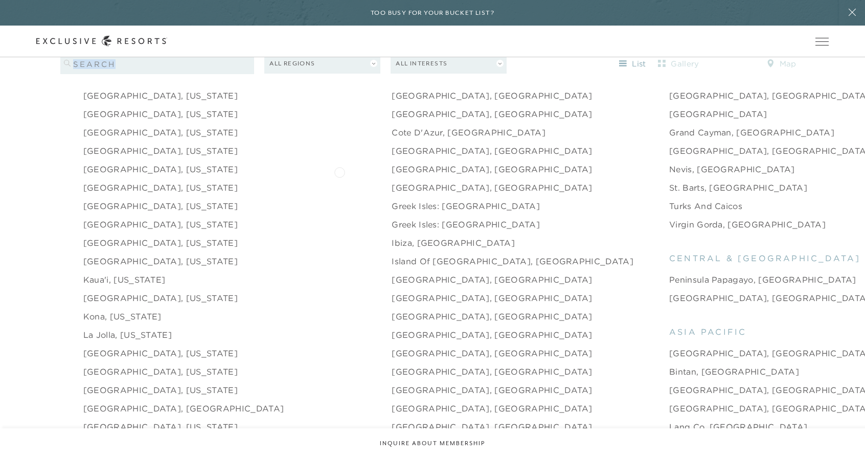
click at [392, 181] on link "[GEOGRAPHIC_DATA], [GEOGRAPHIC_DATA]" at bounding box center [492, 187] width 201 height 12
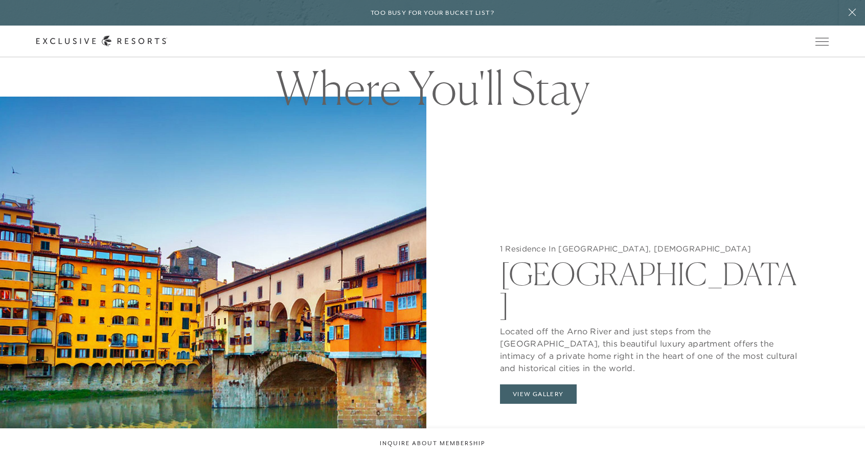
scroll to position [1008, 0]
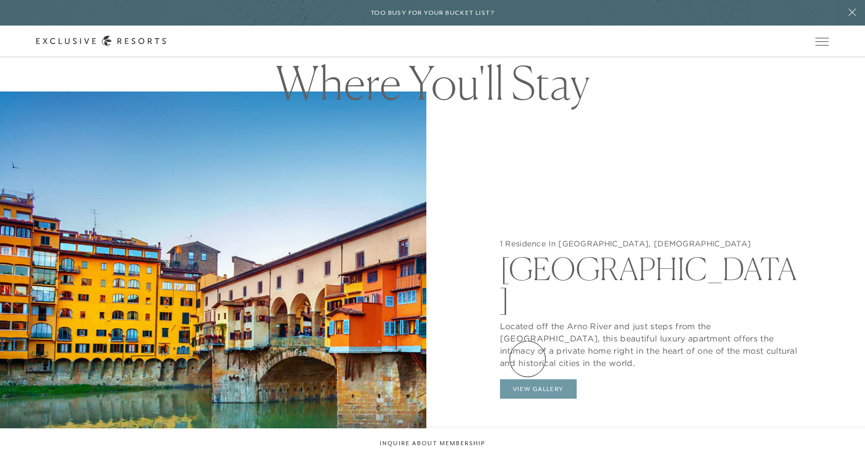
click at [528, 367] on button "View Gallery" at bounding box center [538, 388] width 77 height 19
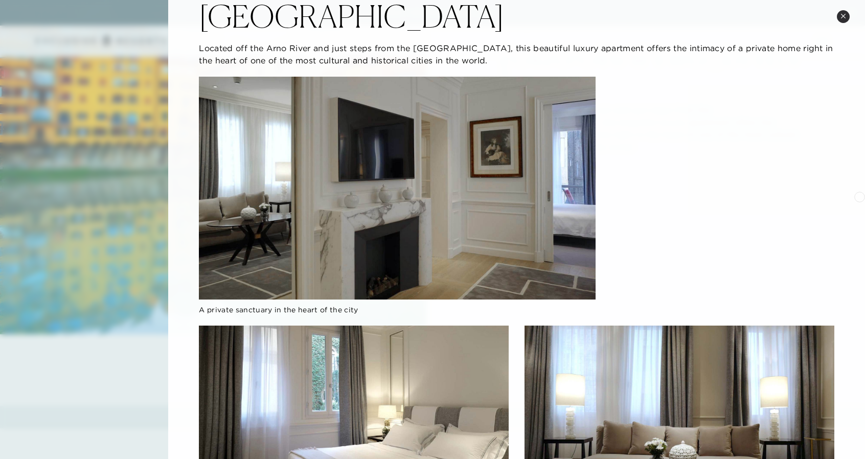
scroll to position [0, 0]
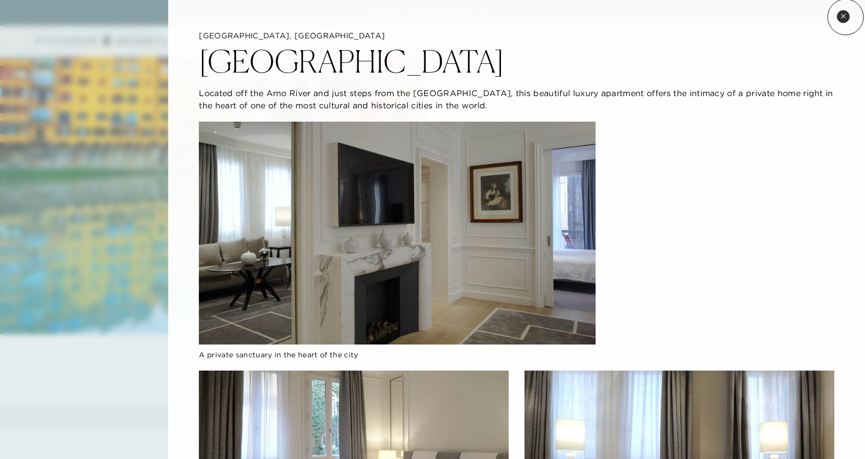
click at [691, 17] on icon at bounding box center [843, 16] width 6 height 6
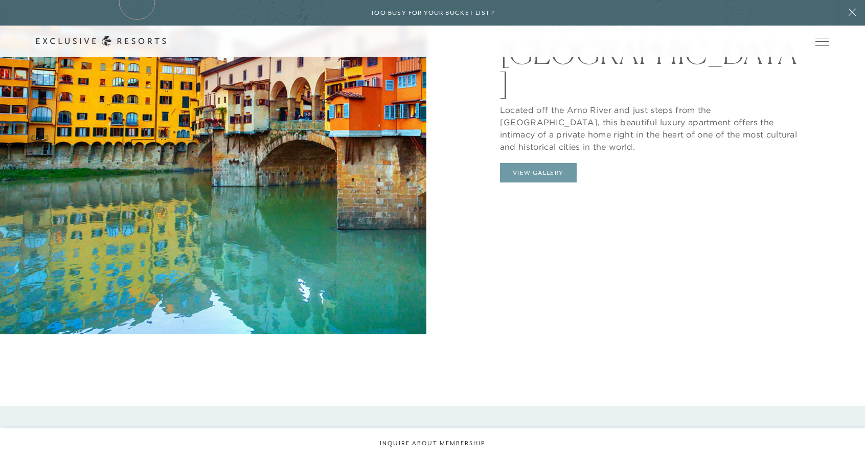
scroll to position [1165, 0]
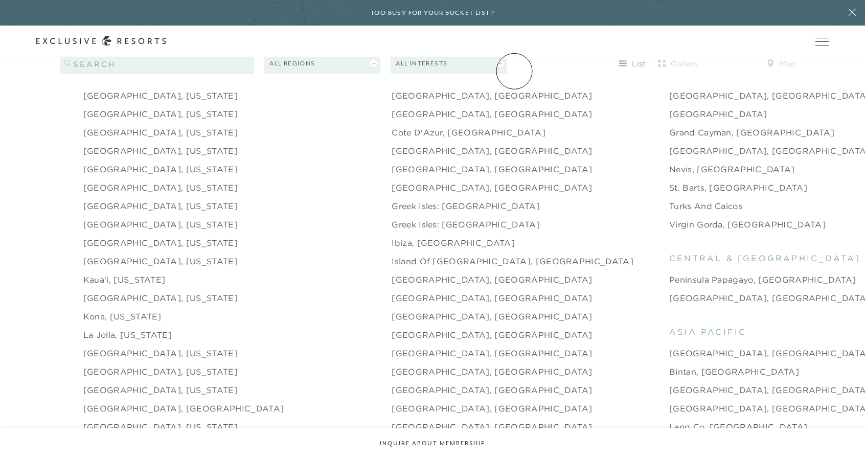
click at [0, 0] on link "Community" at bounding box center [0, 0] width 0 height 0
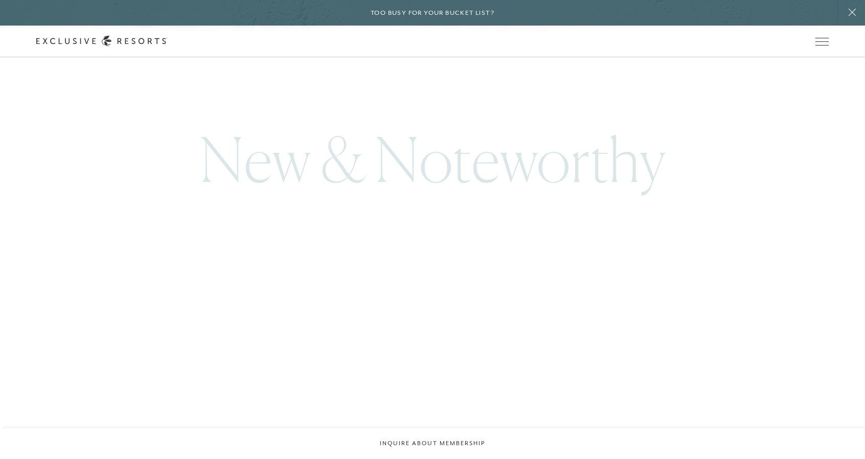
scroll to position [307, 0]
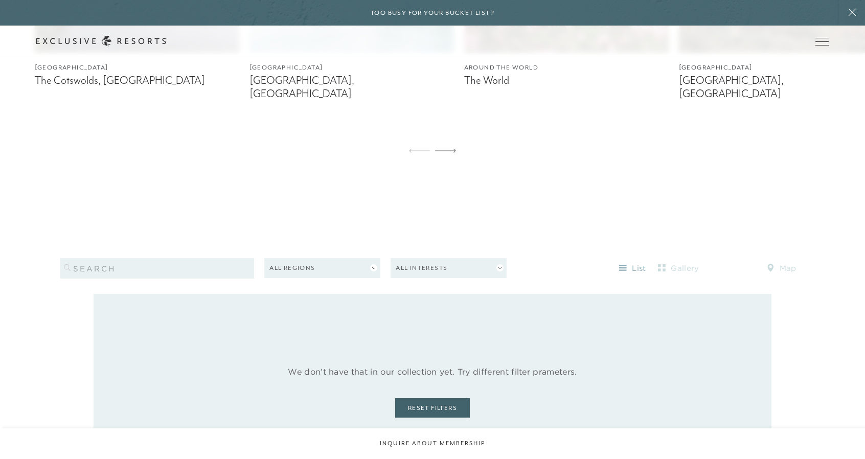
scroll to position [903, 0]
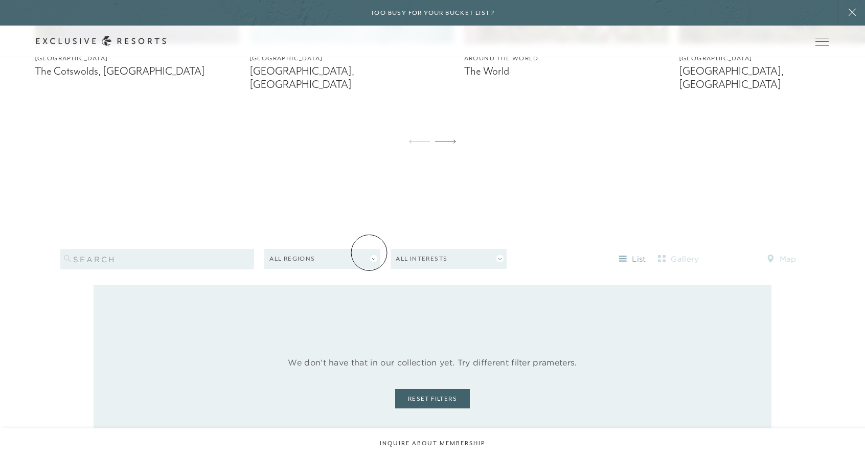
click at [369, 253] on button "All Regions" at bounding box center [322, 259] width 116 height 20
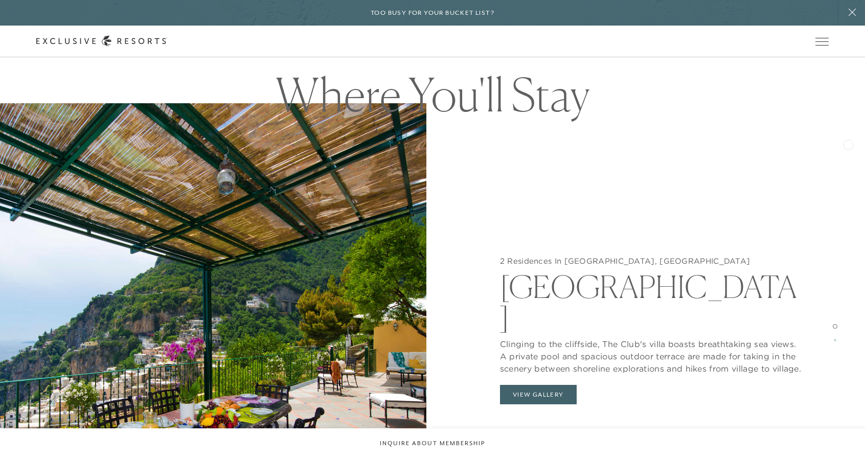
scroll to position [993, 0]
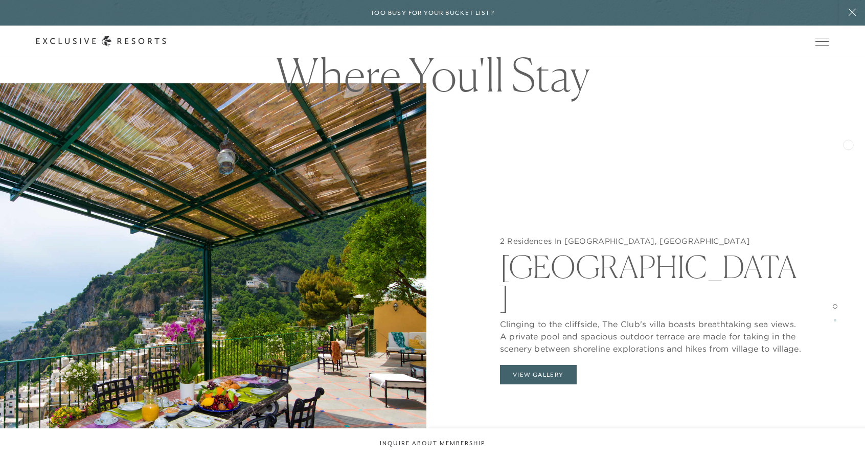
drag, startPoint x: 870, startPoint y: 40, endPoint x: 848, endPoint y: 144, distance: 106.1
click at [521, 365] on button "View Gallery" at bounding box center [538, 374] width 77 height 19
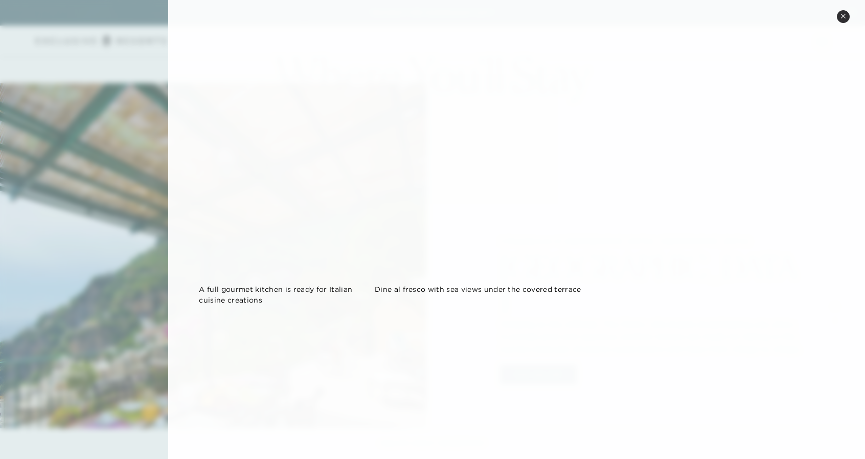
scroll to position [258, 0]
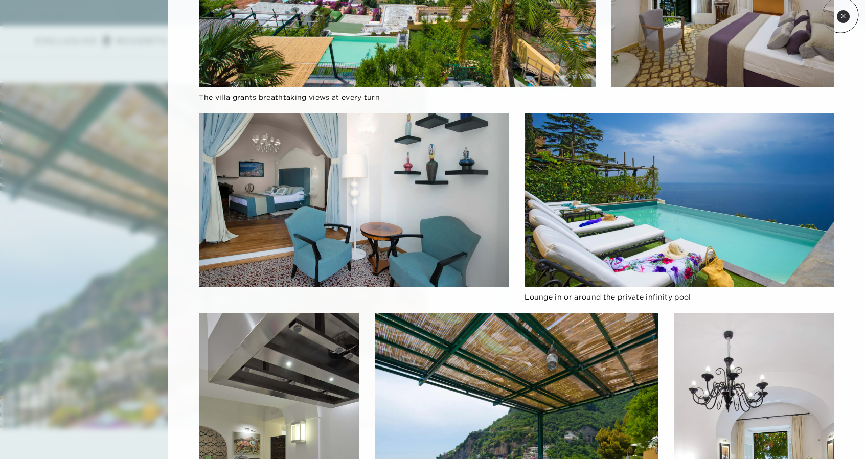
click at [840, 15] on icon at bounding box center [843, 16] width 6 height 6
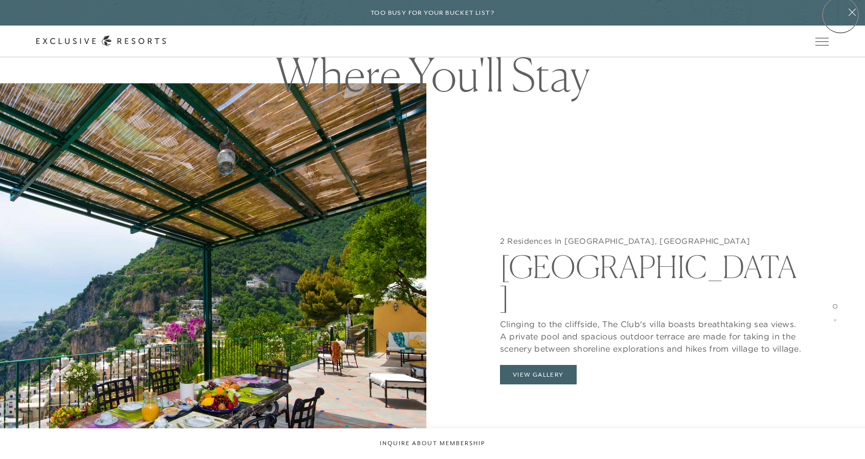
click at [840, 15] on button at bounding box center [852, 13] width 26 height 26
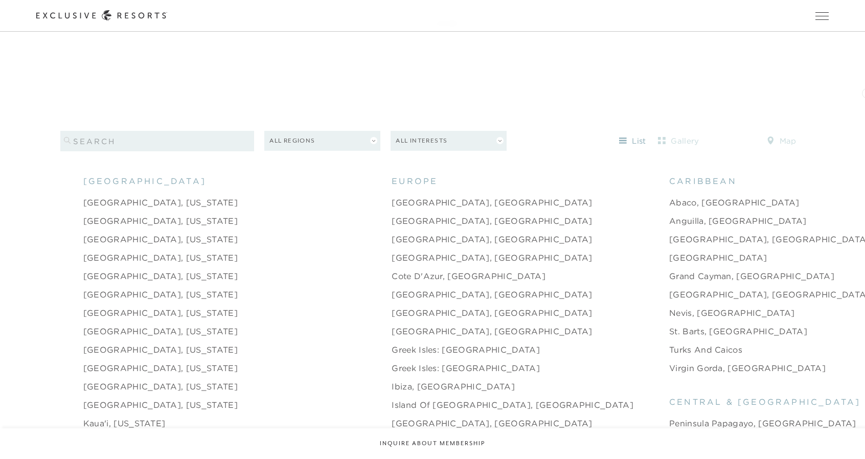
scroll to position [1031, 0]
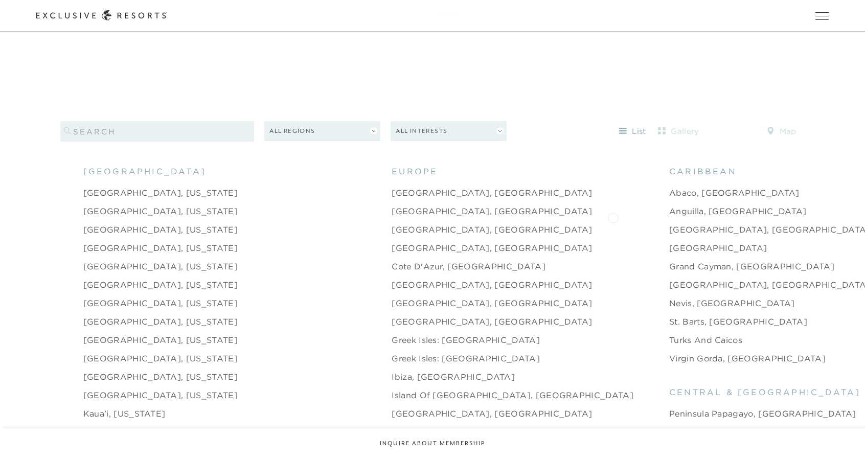
click at [669, 223] on link "[GEOGRAPHIC_DATA], [GEOGRAPHIC_DATA]" at bounding box center [769, 229] width 201 height 12
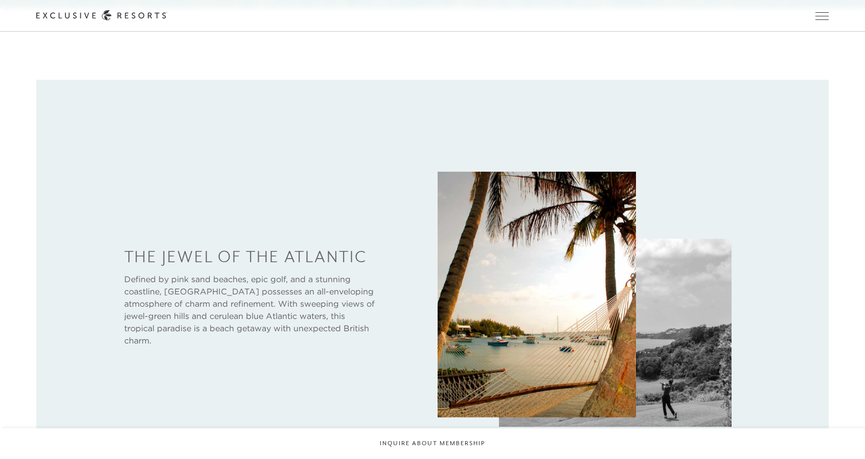
scroll to position [422, 0]
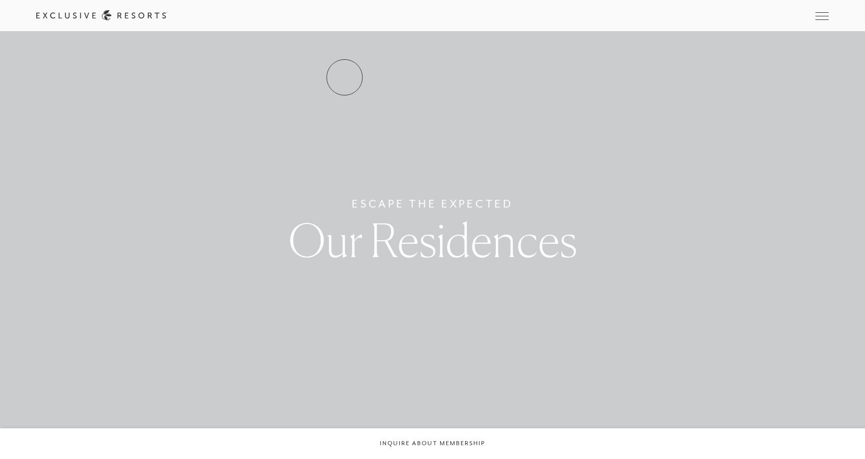
click at [0, 0] on link "Residence Collection" at bounding box center [0, 0] width 0 height 0
click at [0, 0] on link "How it works" at bounding box center [0, 0] width 0 height 0
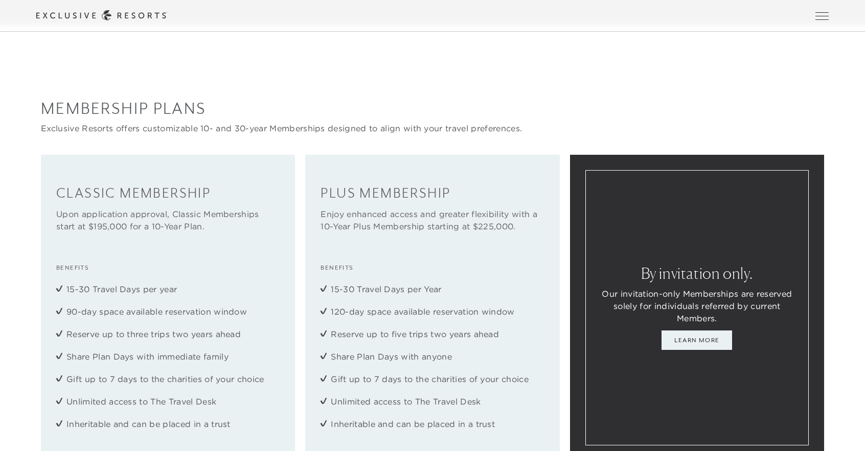
scroll to position [1316, 0]
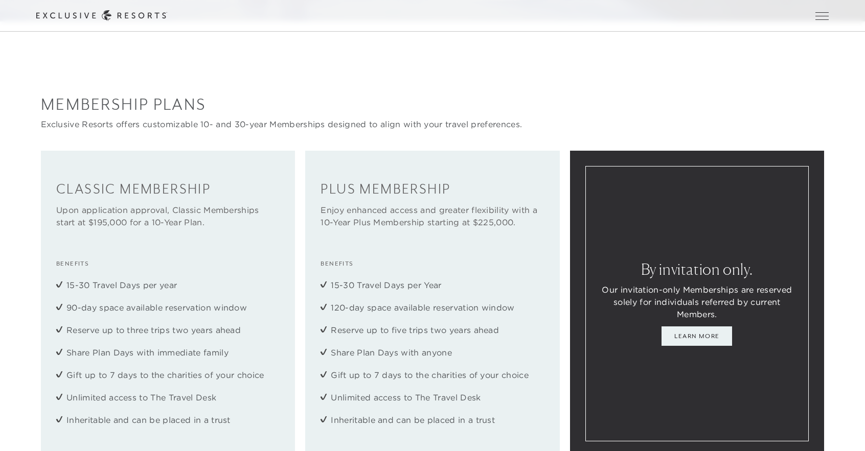
click at [813, 130] on p "Exclusive Resorts offers customizable 10- and 30-year Memberships designed to a…" at bounding box center [432, 124] width 783 height 12
